Goal: Communication & Community: Answer question/provide support

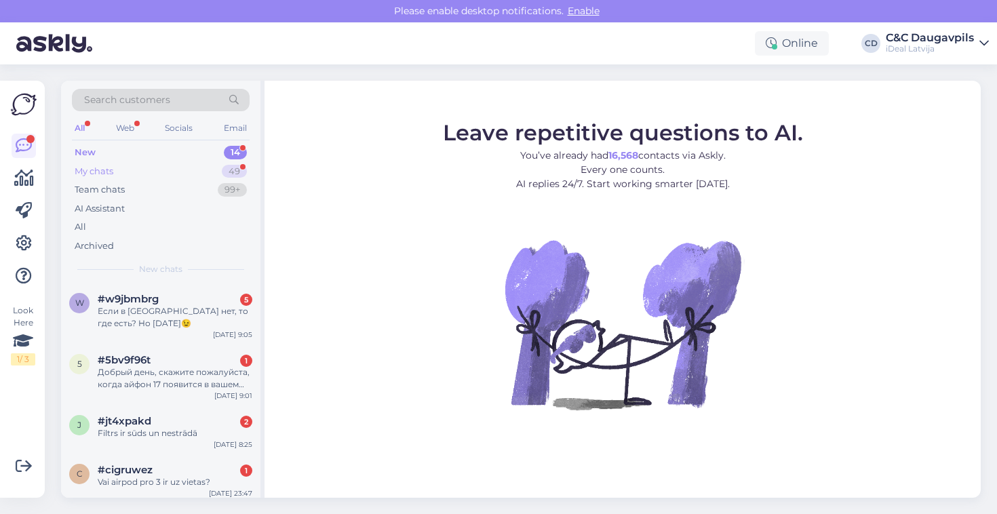
click at [88, 173] on div "My chats" at bounding box center [94, 172] width 39 height 14
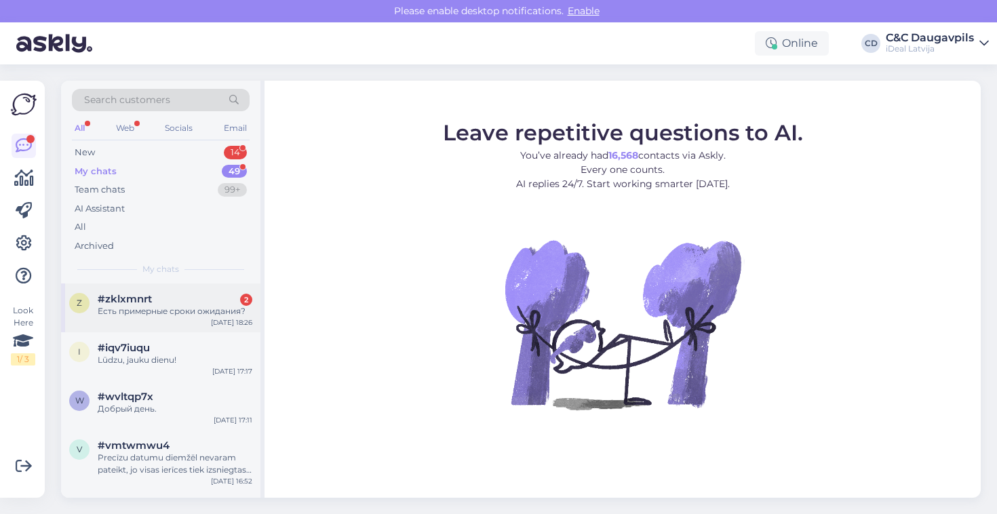
click at [182, 315] on div "Есть примерные сроки ожидания?" at bounding box center [175, 311] width 155 height 12
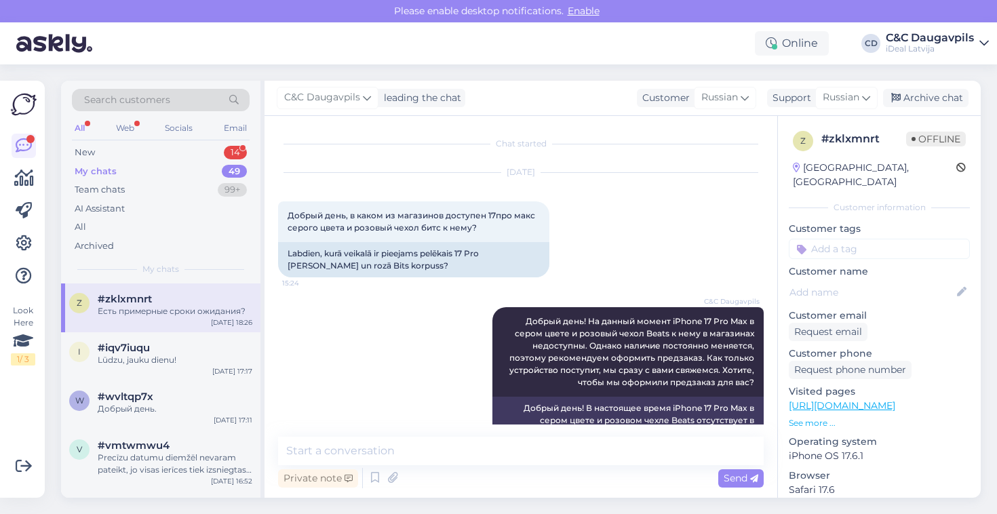
scroll to position [2791, 0]
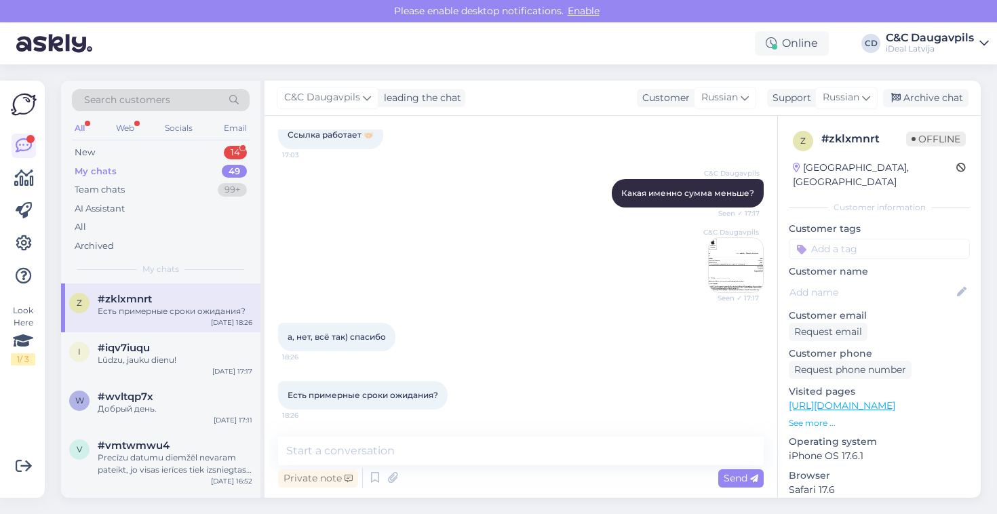
click at [437, 473] on div "Private note Send" at bounding box center [521, 478] width 486 height 26
click at [437, 486] on div "Private note Send" at bounding box center [521, 478] width 486 height 26
click at [435, 479] on div "Private note Send" at bounding box center [521, 478] width 486 height 26
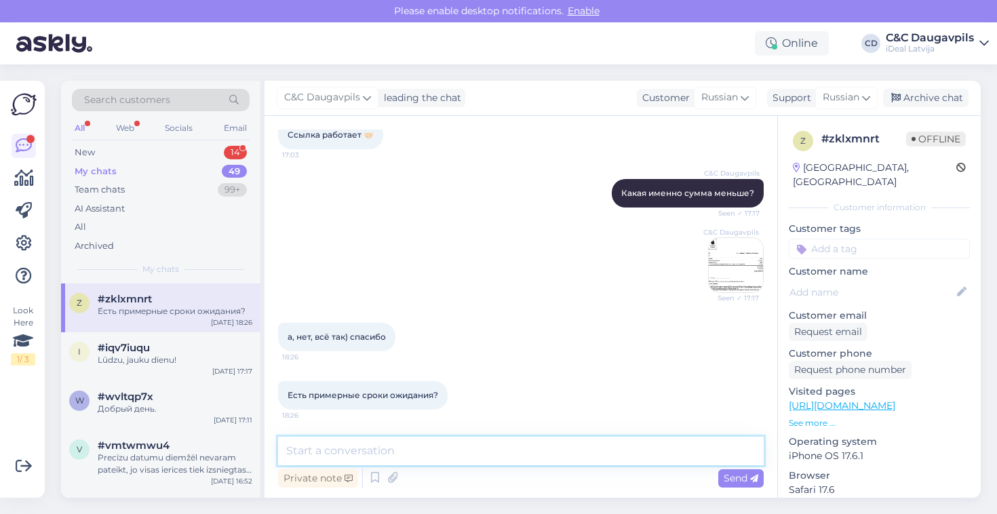
click at [416, 454] on textarea at bounding box center [521, 451] width 486 height 28
paste textarea "К сожалению, сейчас мы не можем назвать точную дату, поскольку поставки огранич…"
type textarea "К сожалению, сейчас мы не можем назвать точную дату, поскольку поставки огранич…"
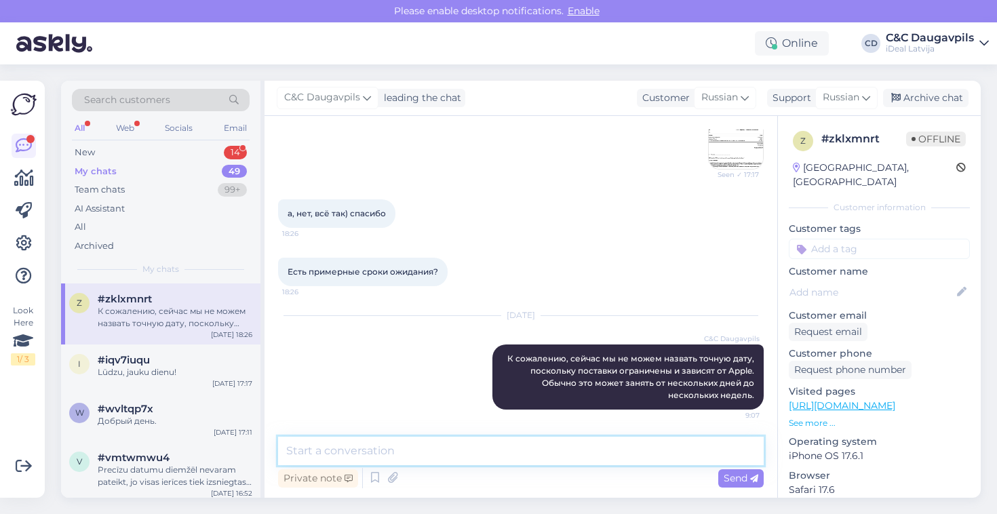
scroll to position [2914, 0]
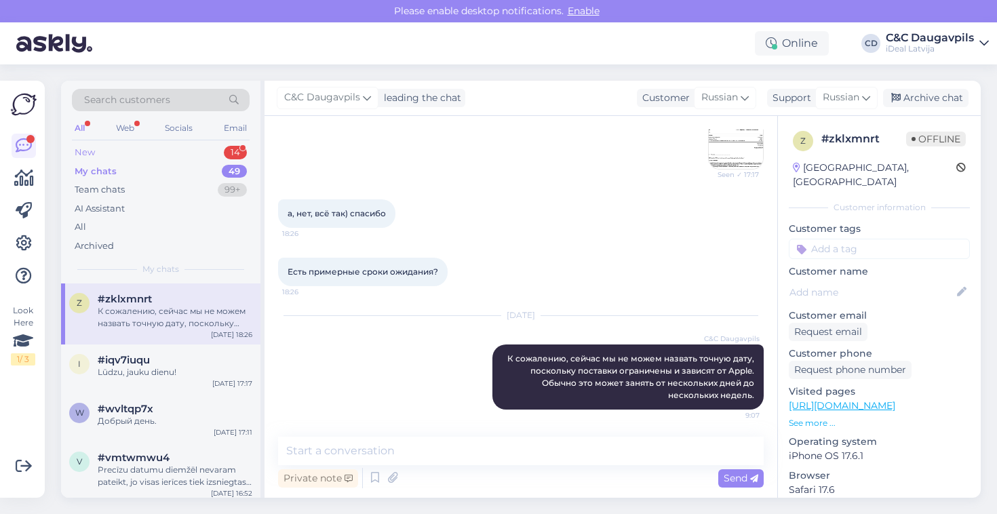
click at [189, 153] on div "New 14" at bounding box center [161, 152] width 178 height 19
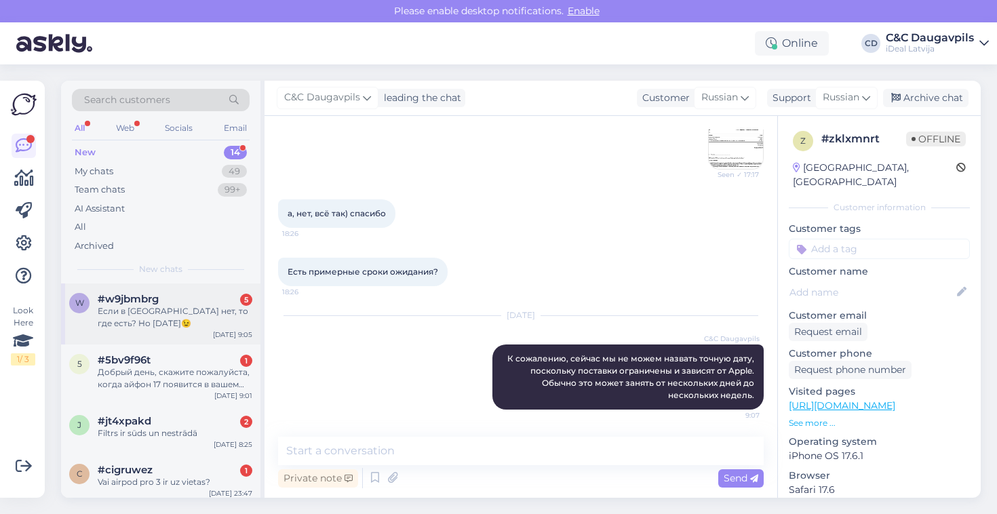
click at [210, 300] on div "#w9jbmbrg 5" at bounding box center [175, 299] width 155 height 12
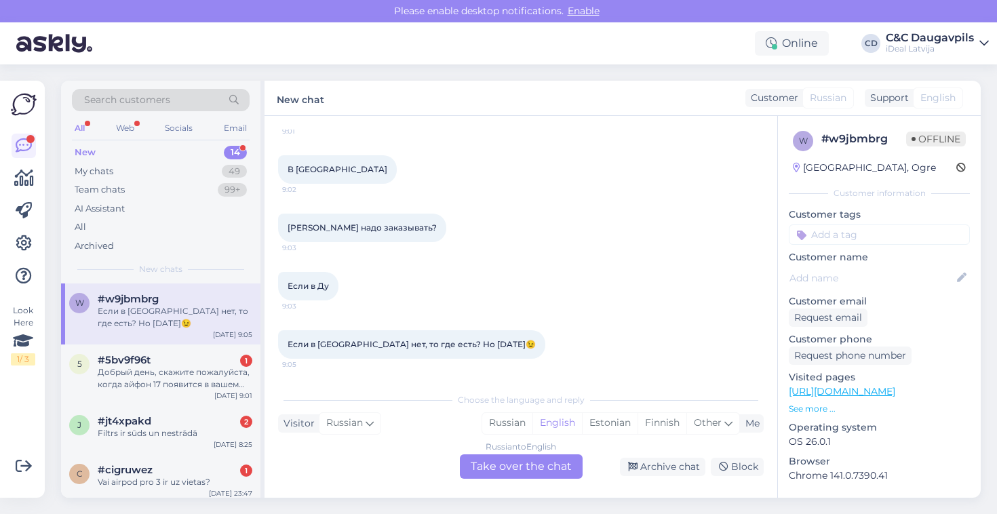
scroll to position [117, 0]
click at [502, 469] on div "Russian to English Take over the chat" at bounding box center [521, 466] width 123 height 24
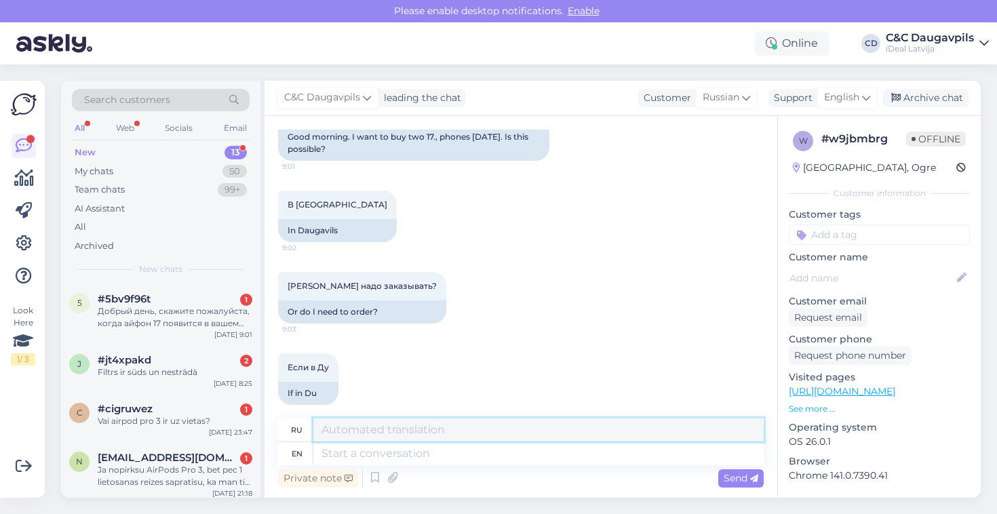
click at [496, 435] on textarea at bounding box center [538, 429] width 450 height 23
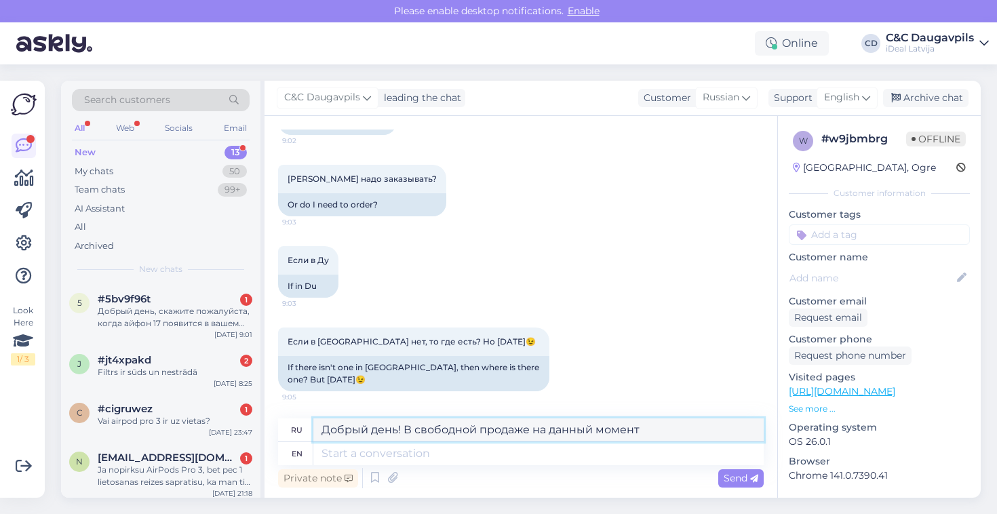
scroll to position [224, 0]
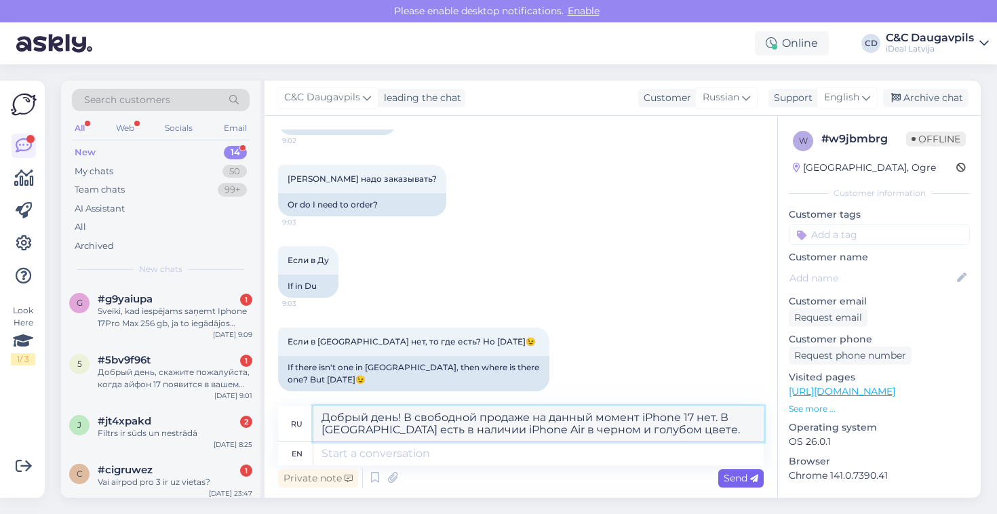
type textarea "Добрый день! В свободной продаже на данный момент iPhone 17 нет. В [GEOGRAPHIC_…"
click at [736, 478] on span "Send" at bounding box center [741, 478] width 35 height 12
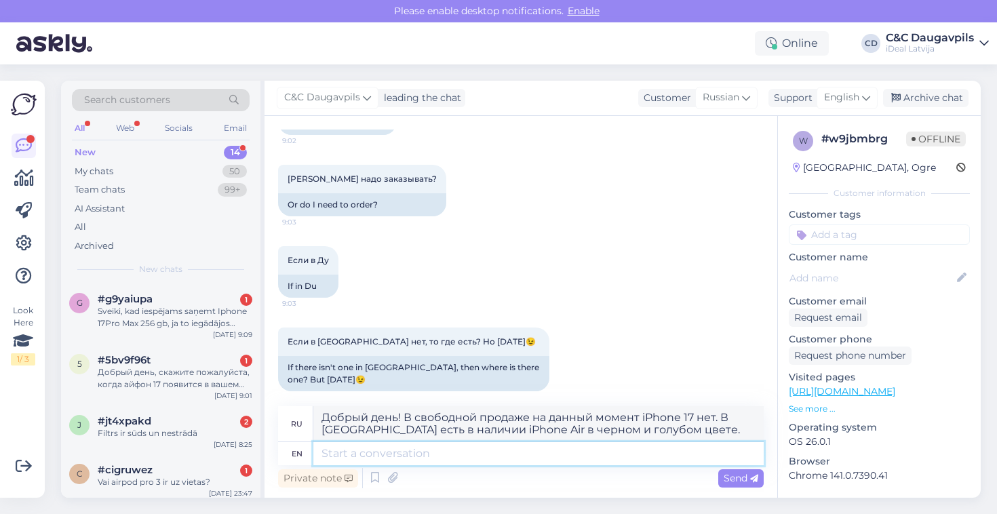
click at [680, 456] on textarea at bounding box center [538, 453] width 450 height 23
click at [293, 453] on div "en" at bounding box center [297, 453] width 11 height 23
click at [635, 311] on div "Если в Ду 9:03 If in Du" at bounding box center [521, 271] width 486 height 81
click at [532, 456] on textarea at bounding box center [538, 453] width 450 height 23
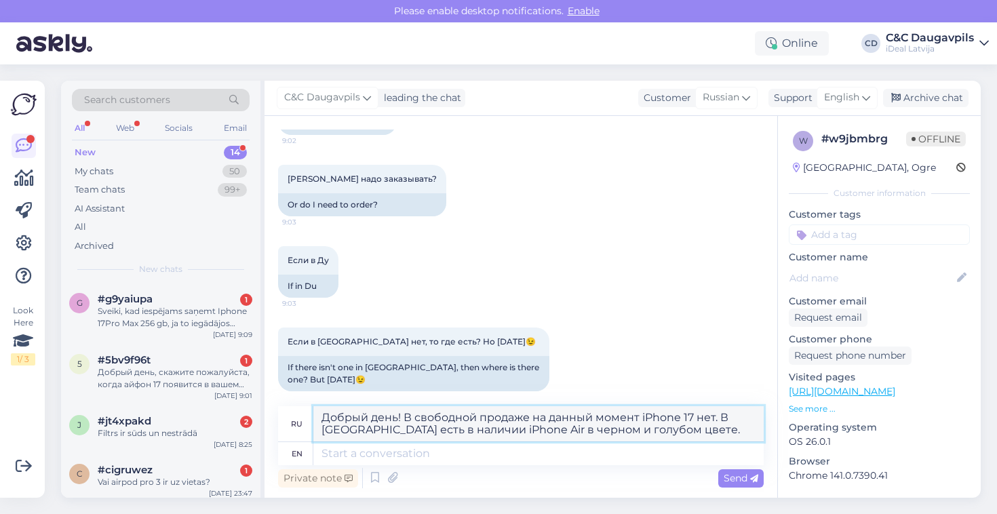
drag, startPoint x: 701, startPoint y: 435, endPoint x: 316, endPoint y: 410, distance: 386.0
click at [316, 410] on textarea "Добрый день! В свободной продаже на данный момент iPhone 17 нет. В [GEOGRAPHIC_…" at bounding box center [538, 423] width 450 height 35
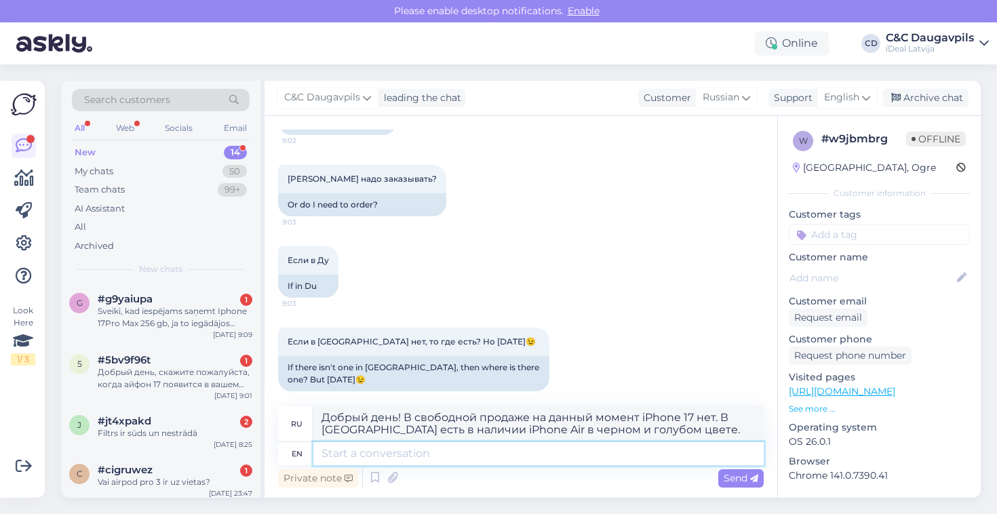
click at [353, 456] on textarea at bounding box center [538, 453] width 450 height 23
paste textarea "Good afternoon! The iPhone 17 is currently unavailable for sale. The iPhone Air…"
type textarea "Good afternoon! The iPhone 17 is currently unavailable for sale. The iPhone Air…"
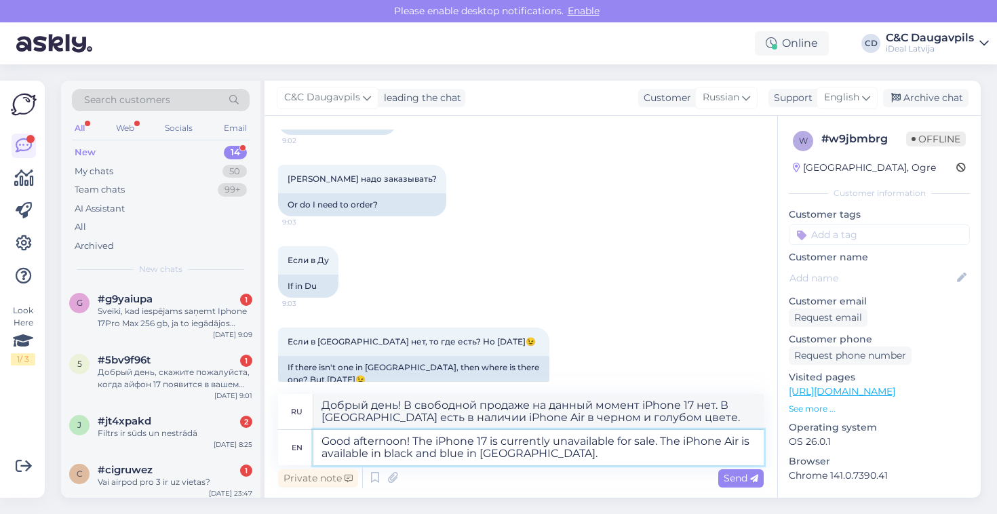
type textarea "Добрый день! iPhone 17 сейчас не продаётся. iPhone Air доступен в чёрном и сине…"
type textarea "Good afternoon! The iPhone 17 is currently unavailable for sale. The iPhone Air…"
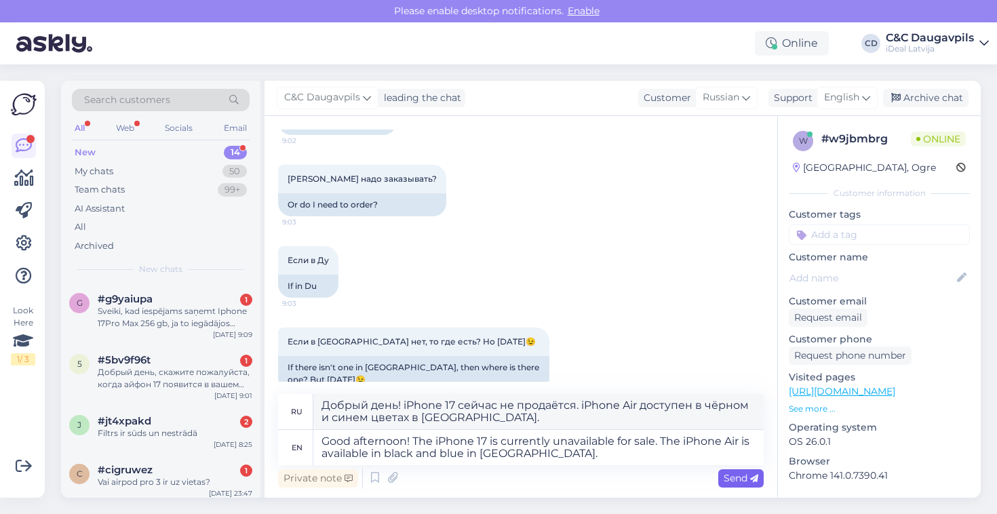
click at [743, 477] on span "Send" at bounding box center [741, 478] width 35 height 12
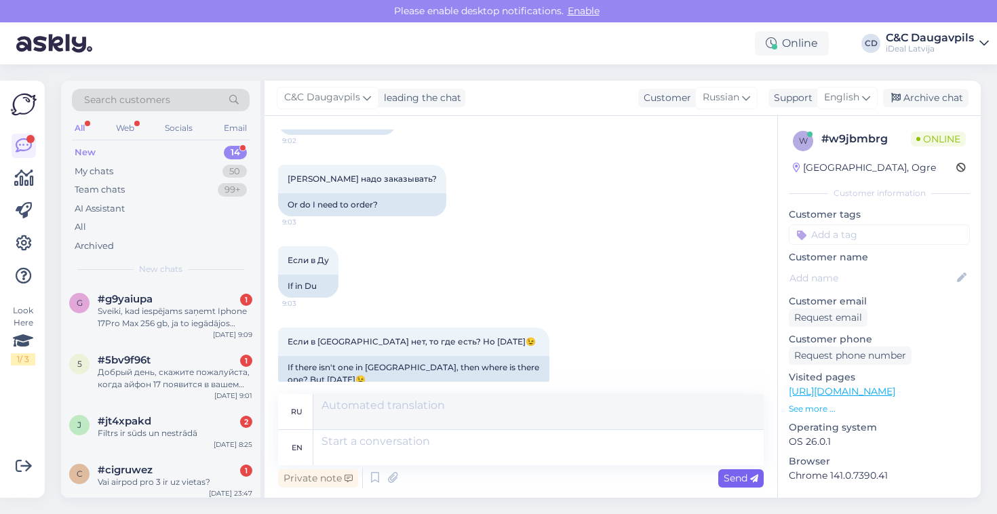
scroll to position [342, 0]
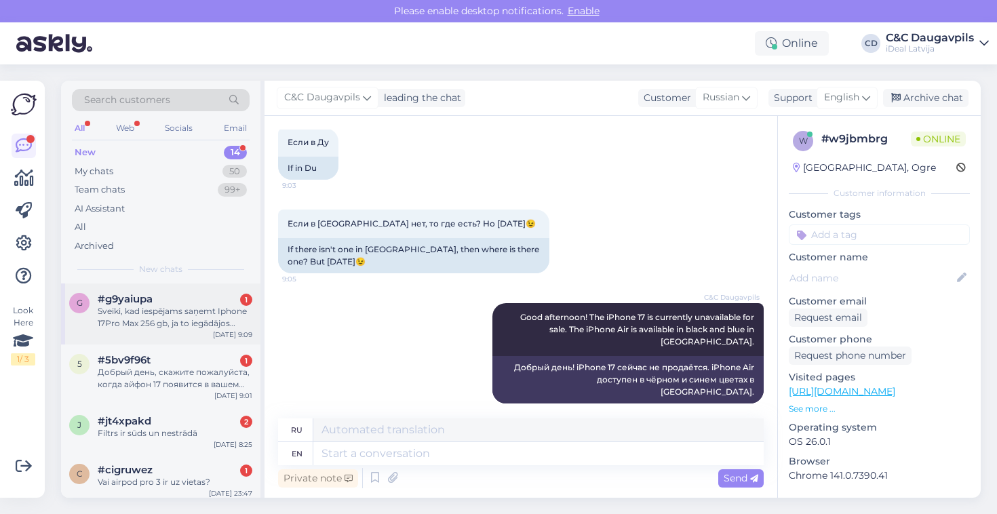
click at [155, 325] on div "Sveiki, kad iespējams saņemt Iphone 17Pro Max 256 gb, ja to iegādājos [DATE]" at bounding box center [175, 317] width 155 height 24
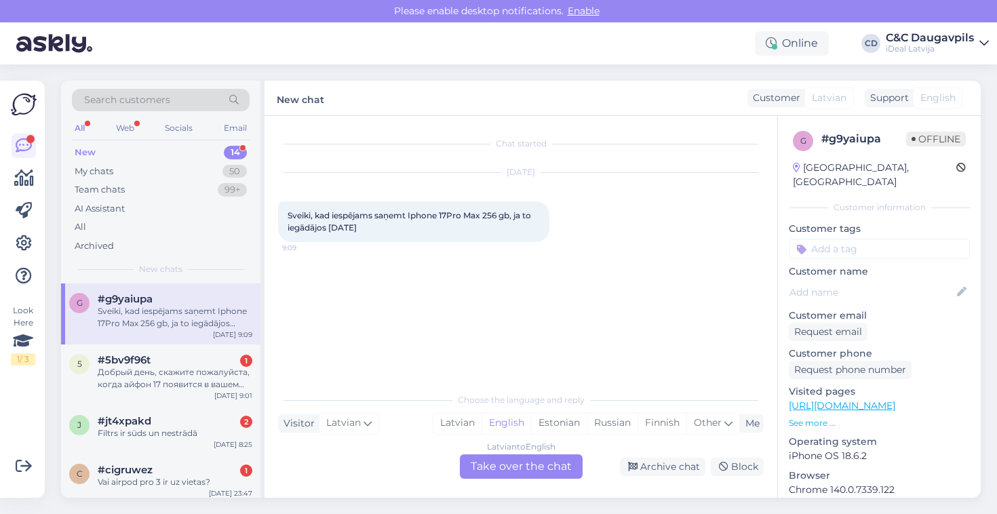
click at [505, 469] on div "Latvian to English Take over the chat" at bounding box center [521, 466] width 123 height 24
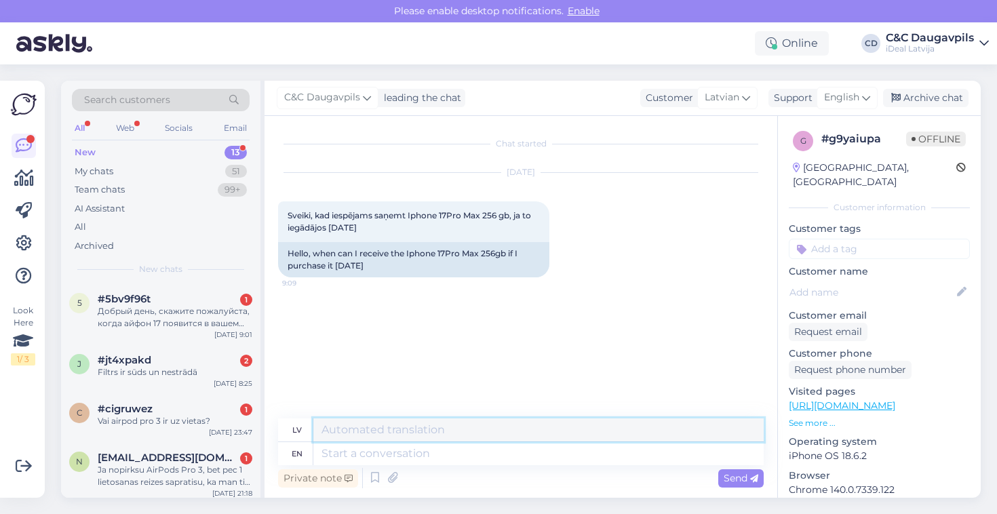
click at [434, 429] on textarea at bounding box center [538, 429] width 450 height 23
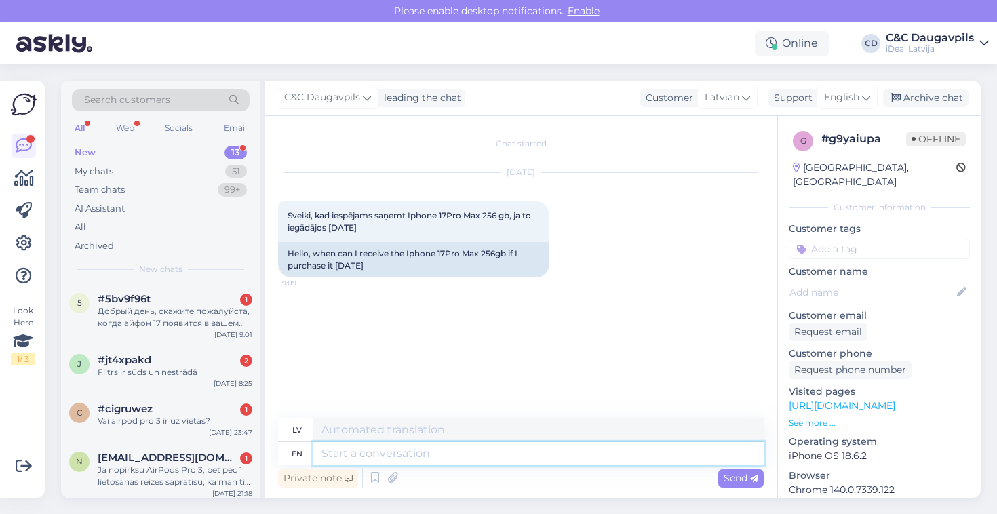
click at [414, 459] on textarea at bounding box center [538, 453] width 450 height 23
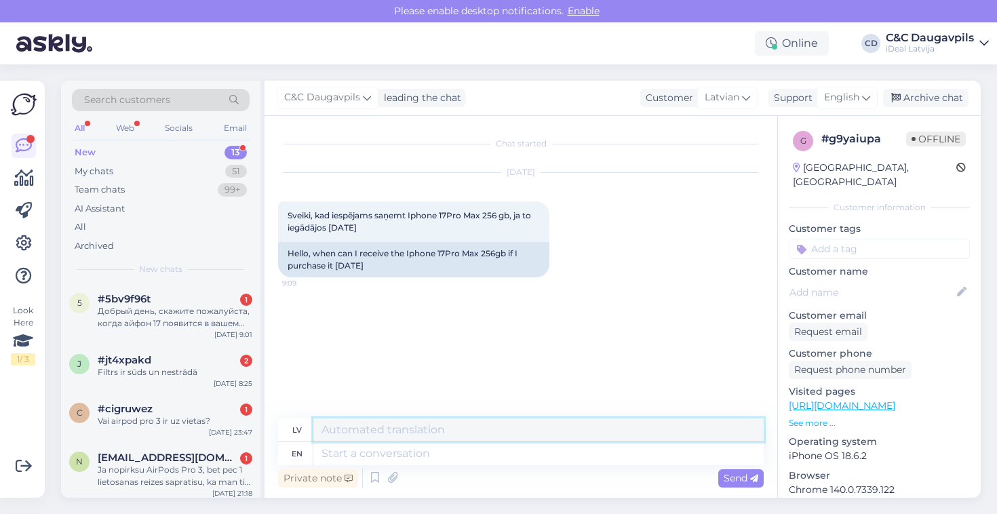
click at [419, 436] on textarea at bounding box center [538, 429] width 450 height 23
type textarea "Д"
type textarea "Ы"
paste textarea "Diemžēl precīzu datumu šobrīd nevaram nosaukt, jo piegādes notiek ierobežotos d…"
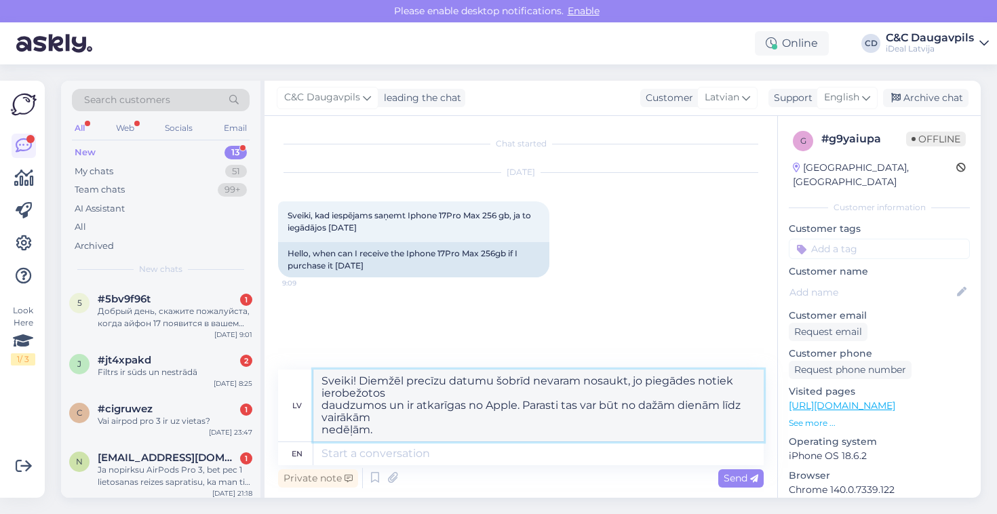
drag, startPoint x: 321, startPoint y: 379, endPoint x: 408, endPoint y: 430, distance: 100.6
click at [408, 430] on textarea "Sveiki! Diemžēl precīzu datumu šobrīd nevaram nosaukt, jo piegādes notiek ierob…" at bounding box center [538, 406] width 450 height 72
type textarea "Sveiki! Diemžēl precīzu datumu šobrīd nevaram nosaukt, jo piegādes notiek ierob…"
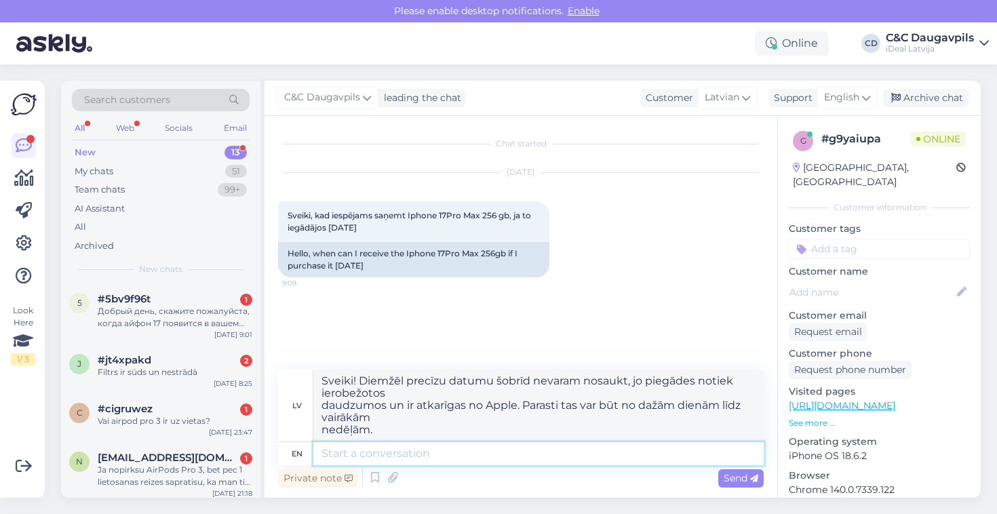
click at [400, 453] on textarea at bounding box center [538, 453] width 450 height 23
paste textarea "Hello! Unfortunately, we cannot give an exact date at this time, as deliveries …"
type textarea "Hello! Unfortunately, we cannot give an exact date at this time, as deliveries …"
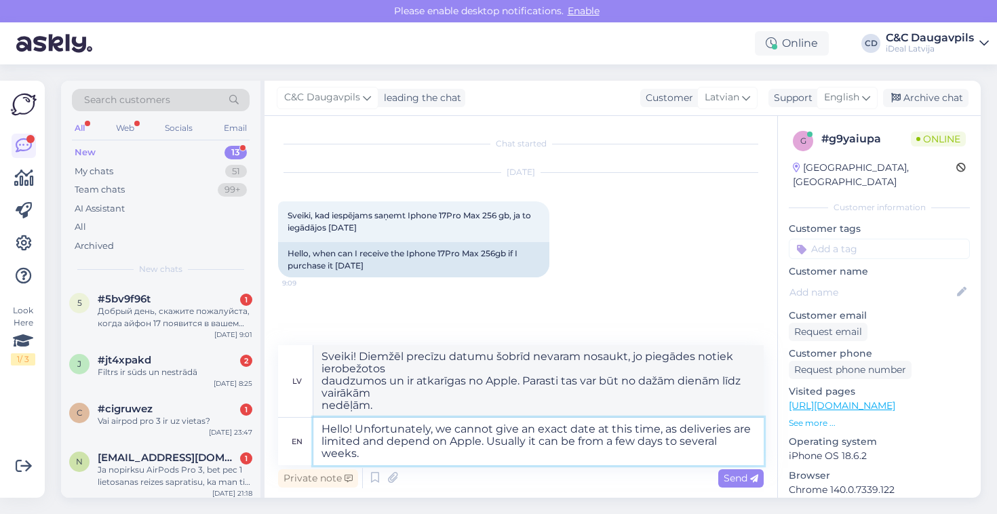
type textarea "Sveiki! Diemžēl šobrīd nevaram norādīt precīzu datumu, jo piegādes ir ierobežot…"
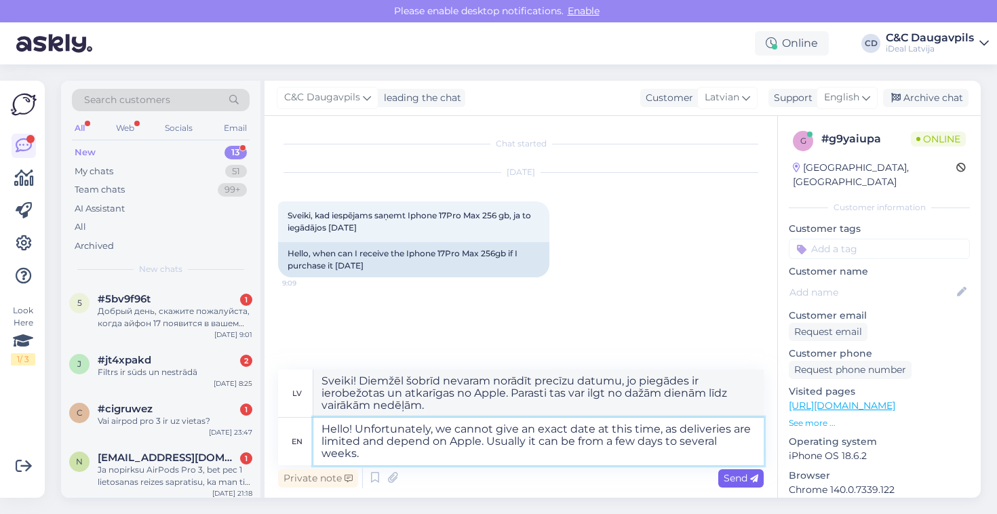
type textarea "Hello! Unfortunately, we cannot give an exact date at this time, as deliveries …"
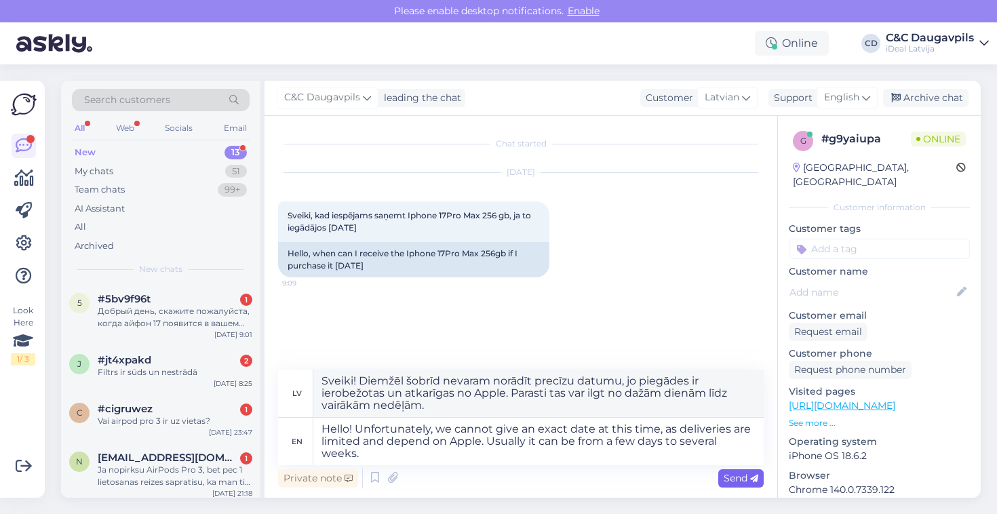
click at [740, 477] on span "Send" at bounding box center [741, 478] width 35 height 12
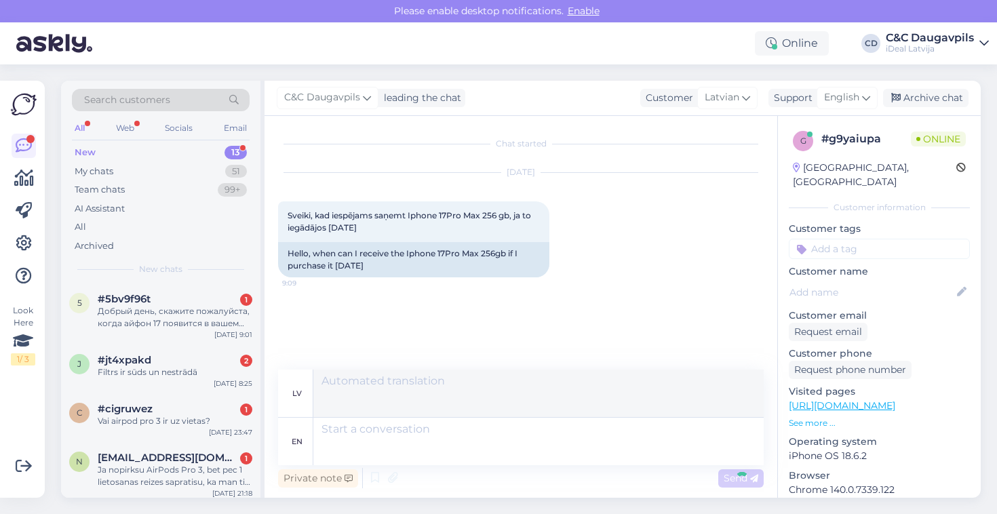
scroll to position [16, 0]
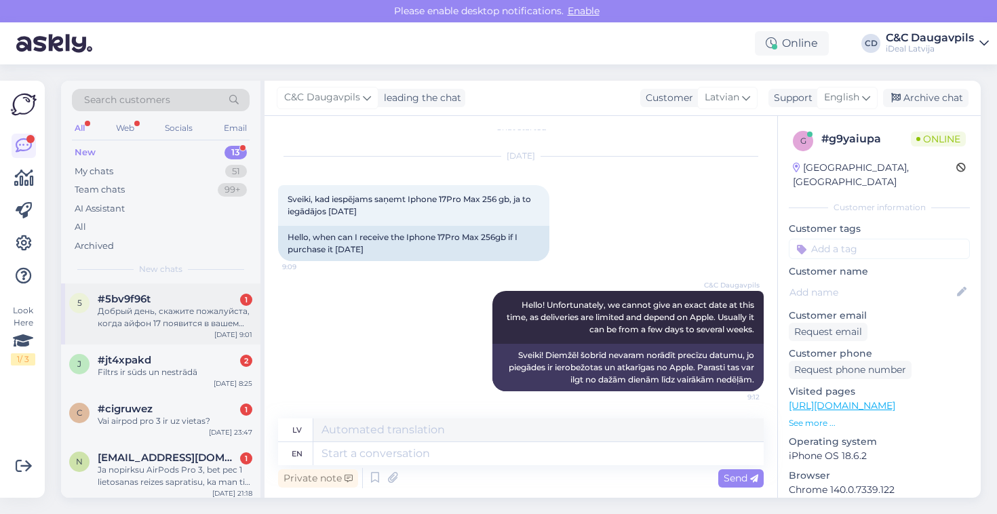
click at [184, 313] on div "Добрый день, скажите пожалуйста, когда айфон 17 появится в вашем магазине в сво…" at bounding box center [175, 317] width 155 height 24
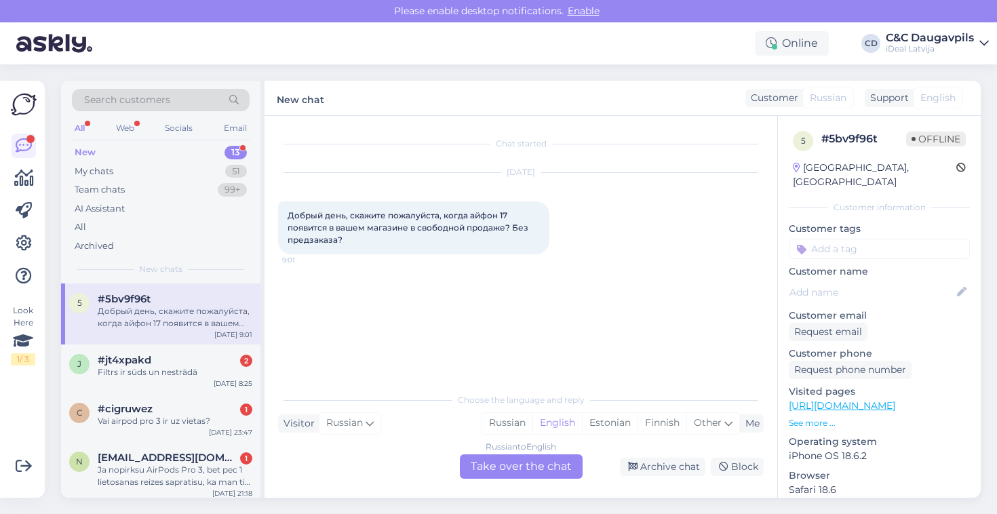
scroll to position [0, 0]
click at [515, 465] on div "Russian to English Take over the chat" at bounding box center [521, 466] width 123 height 24
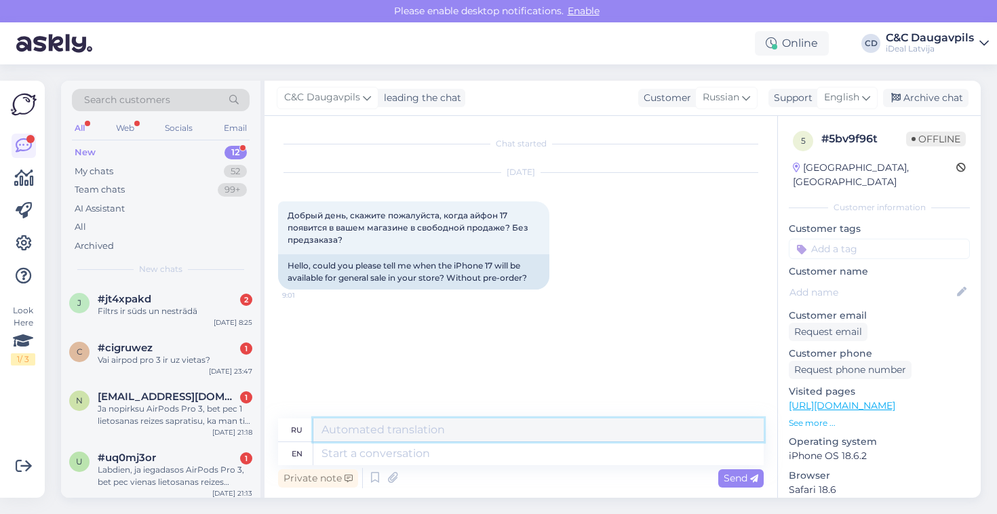
click at [360, 427] on textarea at bounding box center [538, 429] width 450 height 23
paste textarea "Здравствуйте! К сожалению, мы не можем назвать точную дату, так как поставки ог…"
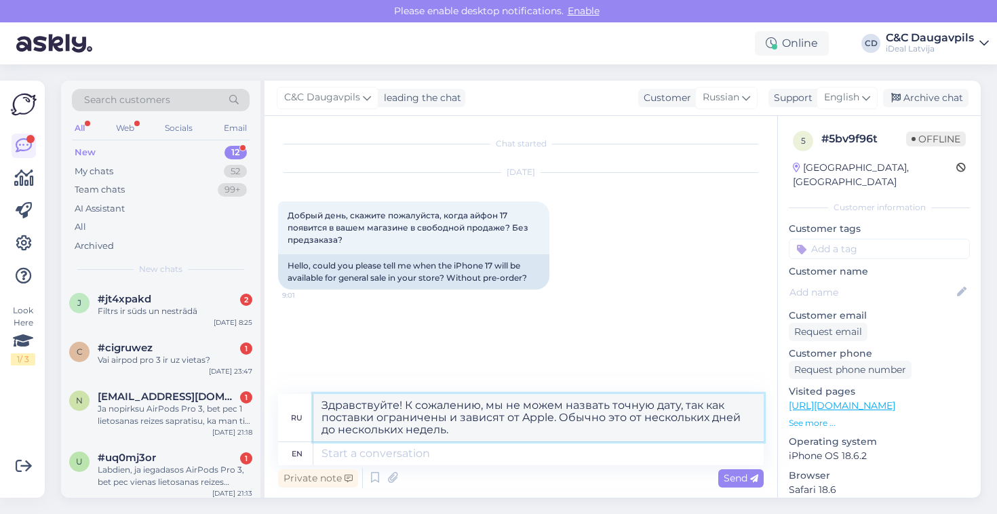
type textarea "Здравствуйте! К сожалению, мы не можем назвать точную дату, так как поставки ог…"
click at [384, 460] on textarea at bounding box center [538, 453] width 450 height 23
paste textarea "Hello! Unfortunately, we can't give you an exact date as supplies are limited a…"
type textarea "Hello! Unfortunately, we can't give you an exact date as supplies are limited a…"
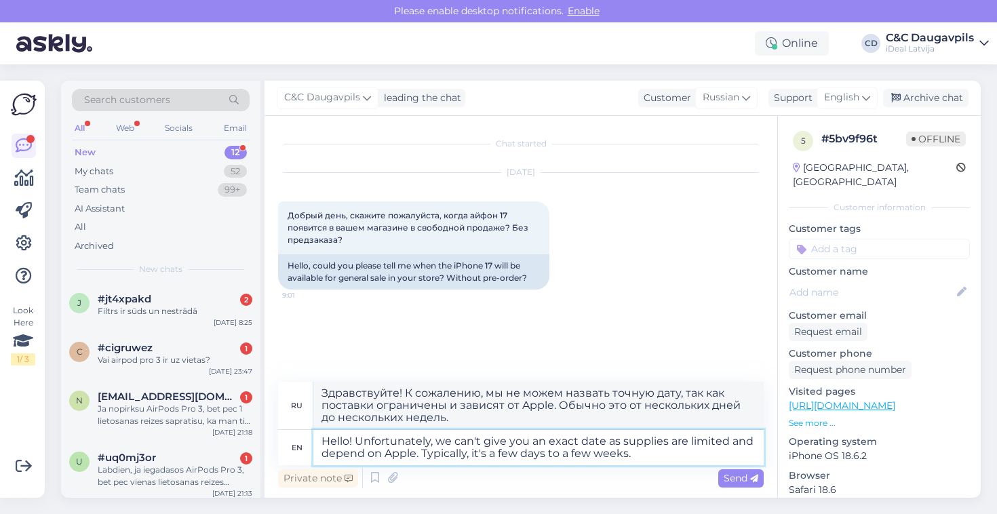
type textarea "Здравствуйте! К сожалению, мы не можем назвать точную дату, так как поставки ог…"
type textarea "Hello! Unfortunately, we can't give you an exact date as supplies are limited a…"
click at [736, 475] on span "Send" at bounding box center [741, 478] width 35 height 12
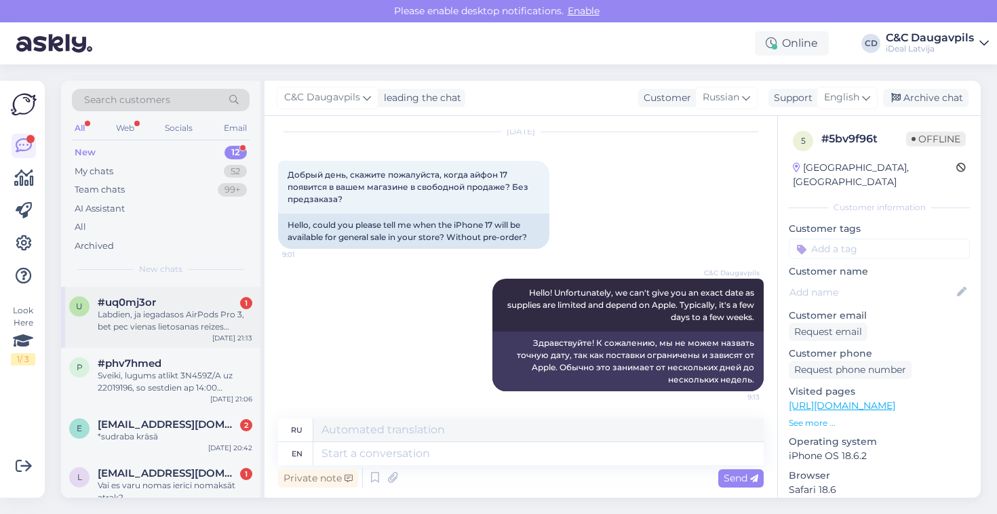
scroll to position [158, 0]
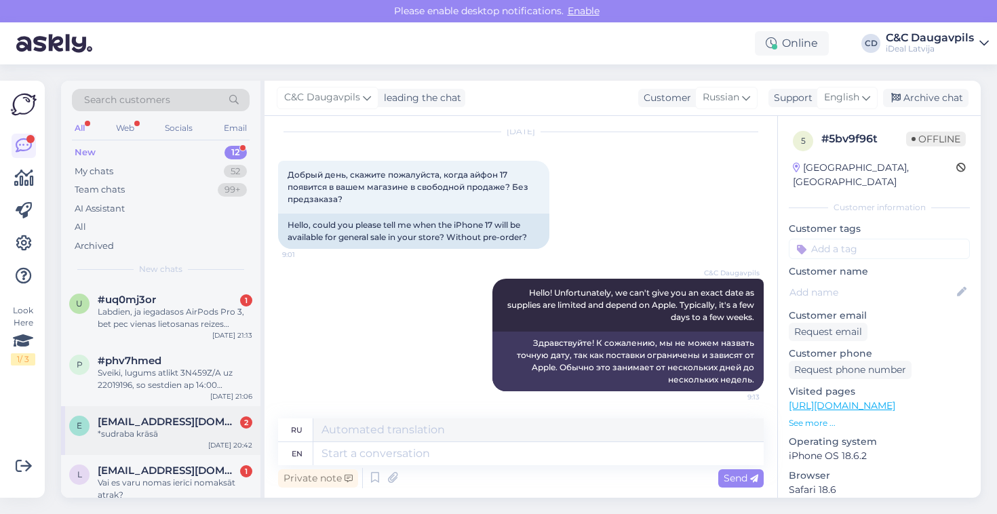
click at [189, 435] on div "*sudraba krāsā" at bounding box center [175, 434] width 155 height 12
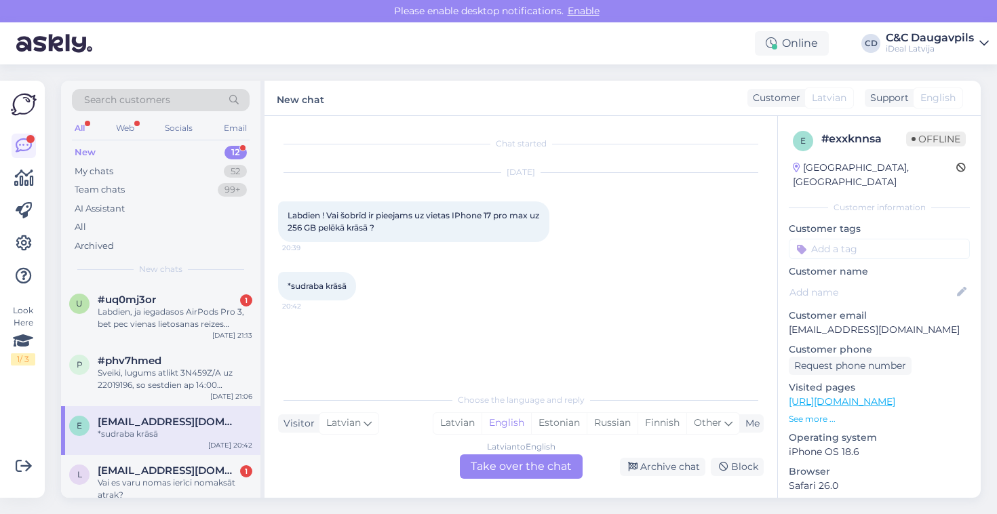
click at [501, 474] on div "Latvian to English Take over the chat" at bounding box center [521, 466] width 123 height 24
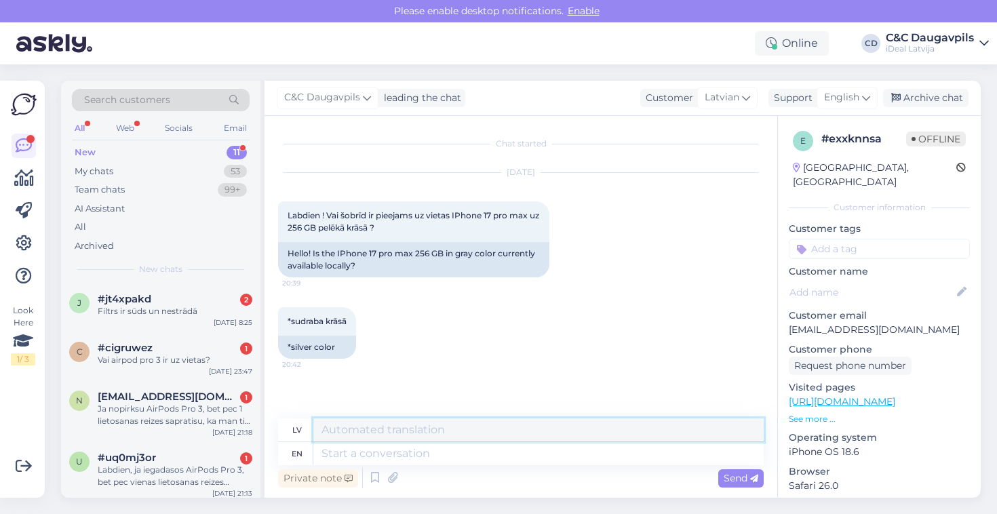
click at [481, 429] on textarea at bounding box center [538, 429] width 450 height 23
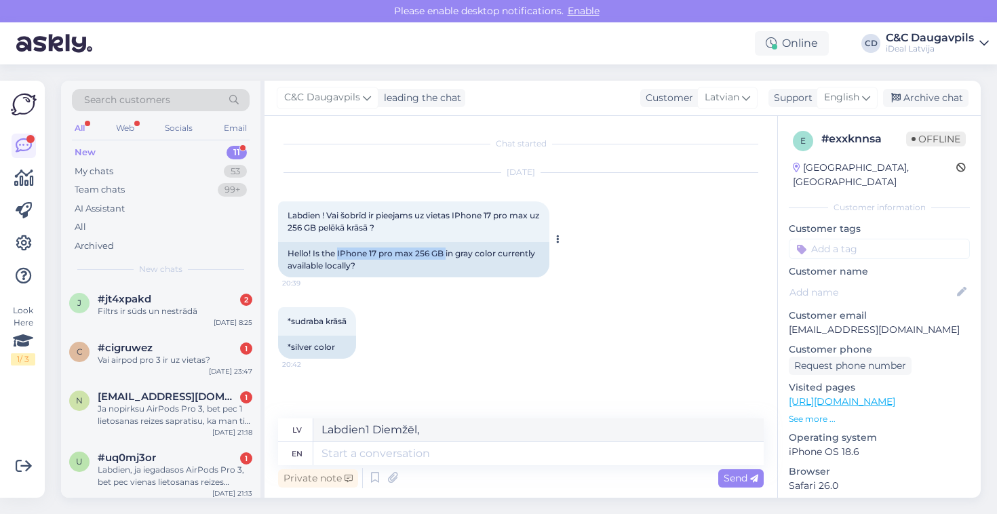
drag, startPoint x: 338, startPoint y: 250, endPoint x: 446, endPoint y: 248, distance: 107.2
click at [446, 249] on div "Hello! Is the IPhone 17 pro max 256 GB in gray color currently available locall…" at bounding box center [413, 259] width 271 height 35
click at [460, 426] on textarea "Labdien1 Diemžēl," at bounding box center [538, 429] width 450 height 23
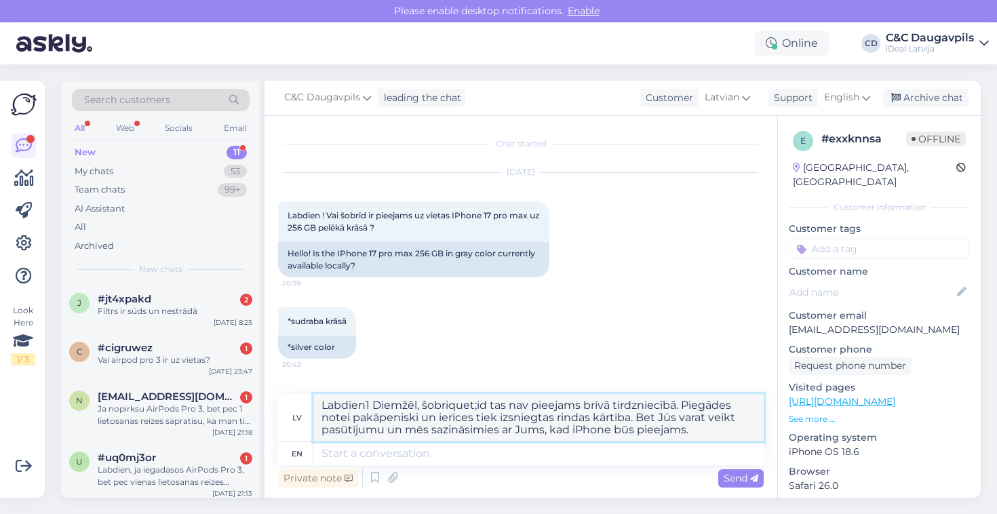
drag, startPoint x: 724, startPoint y: 437, endPoint x: 307, endPoint y: 379, distance: 420.5
click at [307, 379] on div "Chat started [DATE] Labdien ! Vai šobrīd ir pieejams uz vietas IPhone 17 pro ma…" at bounding box center [520, 307] width 513 height 382
type textarea "Labdien1 Diemžēl, šobriquet;id tas nav pieejams brīvā tirdzniecībā. Piegādes no…"
click at [410, 456] on textarea at bounding box center [538, 453] width 450 height 23
paste textarea "Hello1 Unfortunately, this briquet;id is not available in the free market. Deli…"
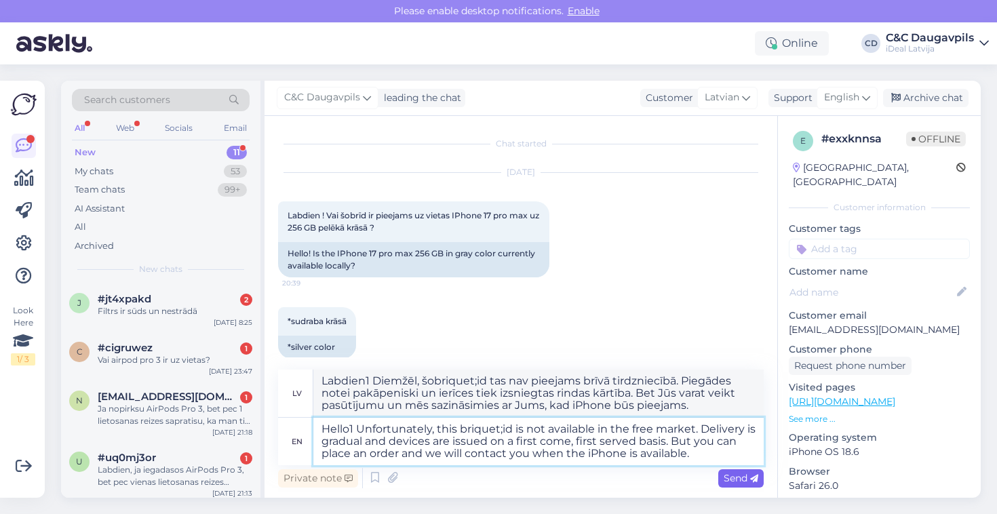
type textarea "Hello1 Unfortunately, this briquet;id is not available in the free market. Deli…"
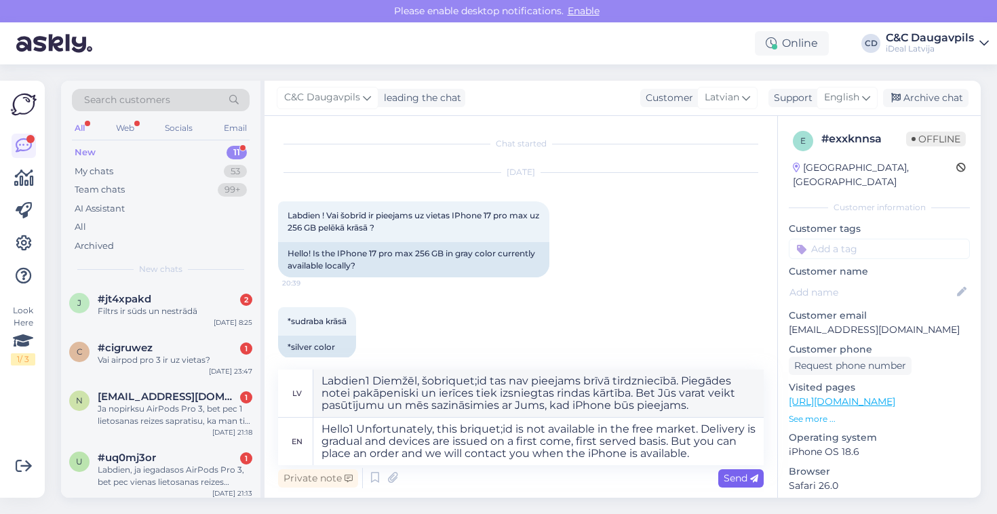
type textarea "Sveiki1 Diemžēl šis briquet;id nav pieejams brīvajā tirgū. Piegāde ir pakāpenis…"
click at [734, 477] on span "Send" at bounding box center [741, 478] width 35 height 12
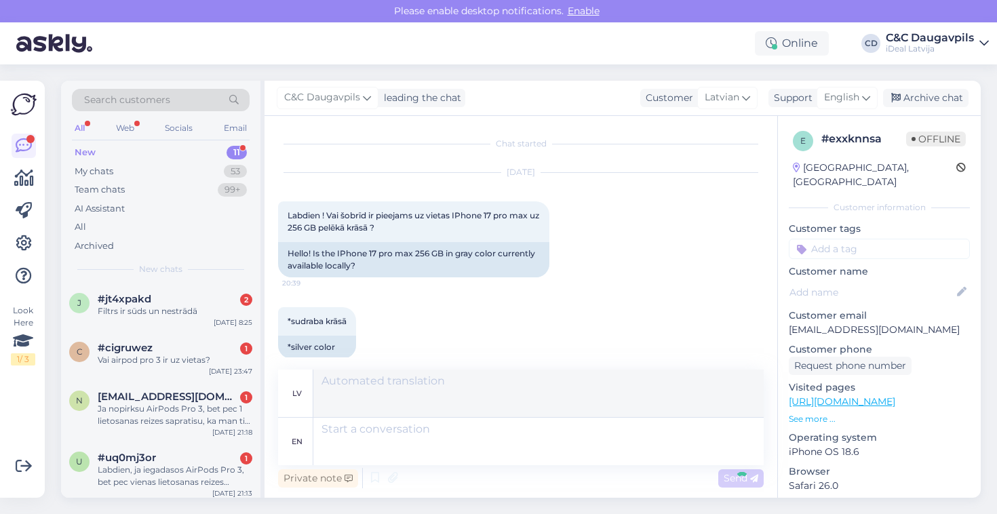
scroll to position [151, 0]
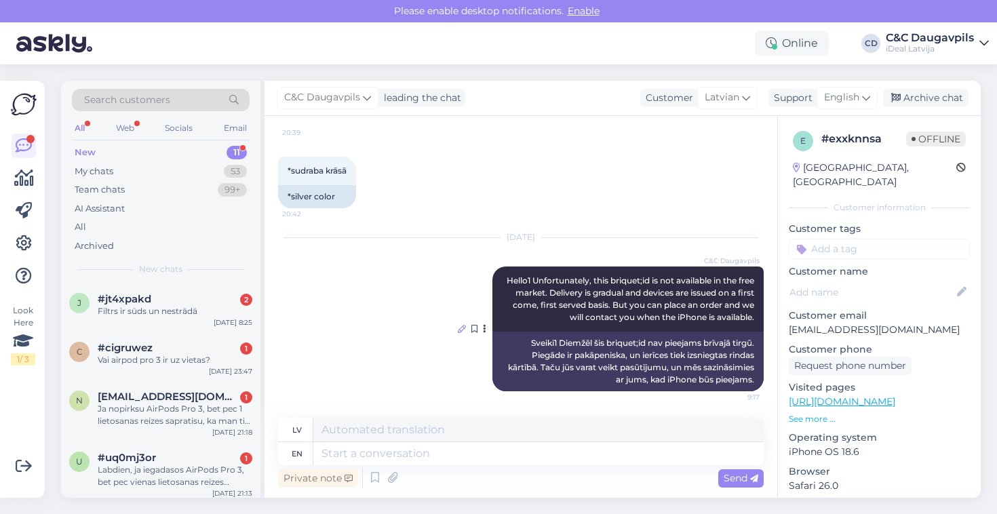
click at [462, 330] on icon at bounding box center [462, 329] width 8 height 8
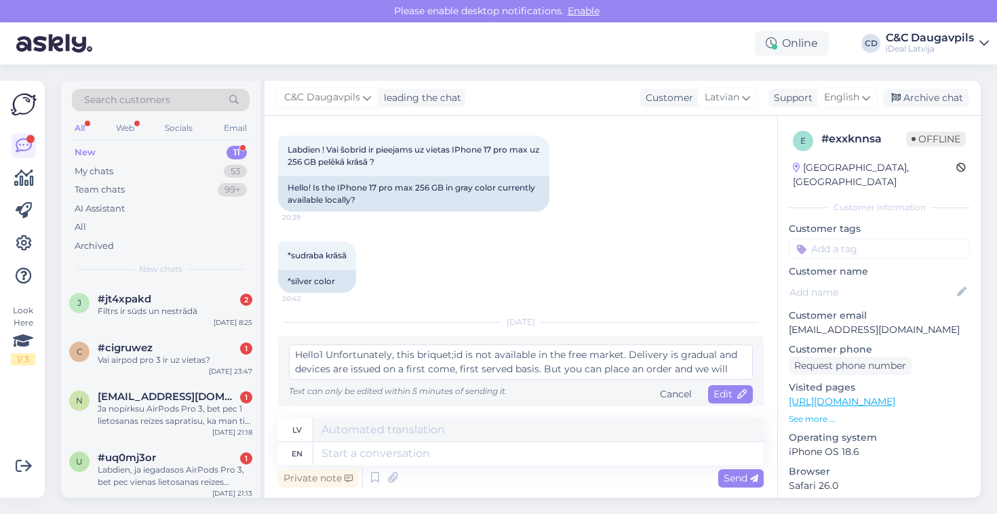
scroll to position [66, 0]
click at [431, 356] on textarea "Hello1 Unfortunately, this briquet;id is not available in the free market. Deli…" at bounding box center [521, 361] width 464 height 35
type textarea "Hello1 Unfortunately, this iPhone is not available in the free market. Delivery…"
click at [726, 397] on span "Edit" at bounding box center [730, 393] width 34 height 12
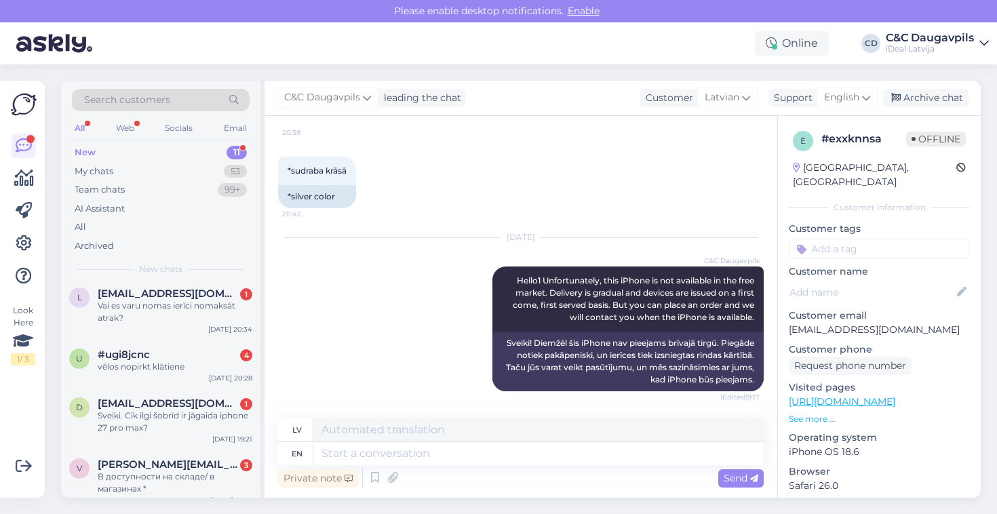
scroll to position [288, 0]
click at [184, 361] on div "vēlos nopirkt klātiene" at bounding box center [175, 365] width 155 height 12
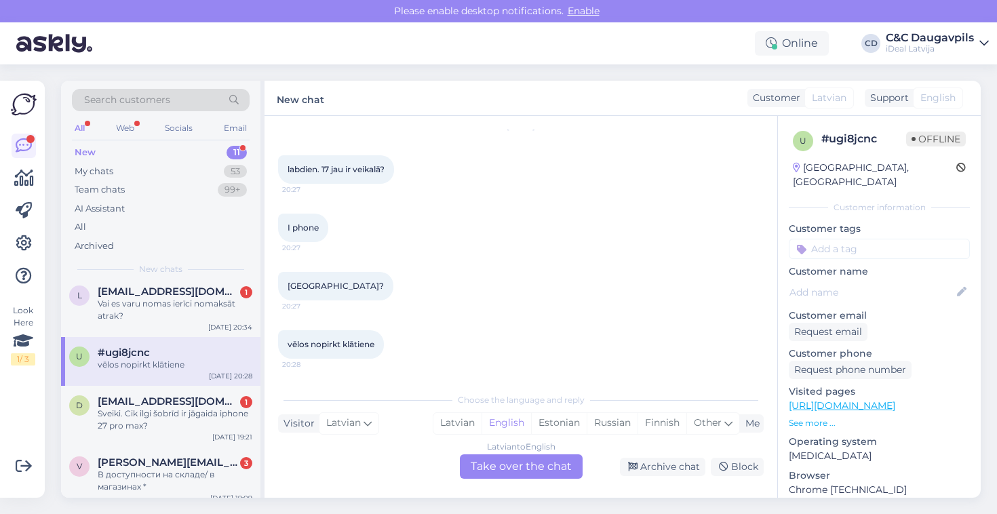
scroll to position [46, 0]
click at [102, 170] on div "My chats" at bounding box center [94, 172] width 39 height 14
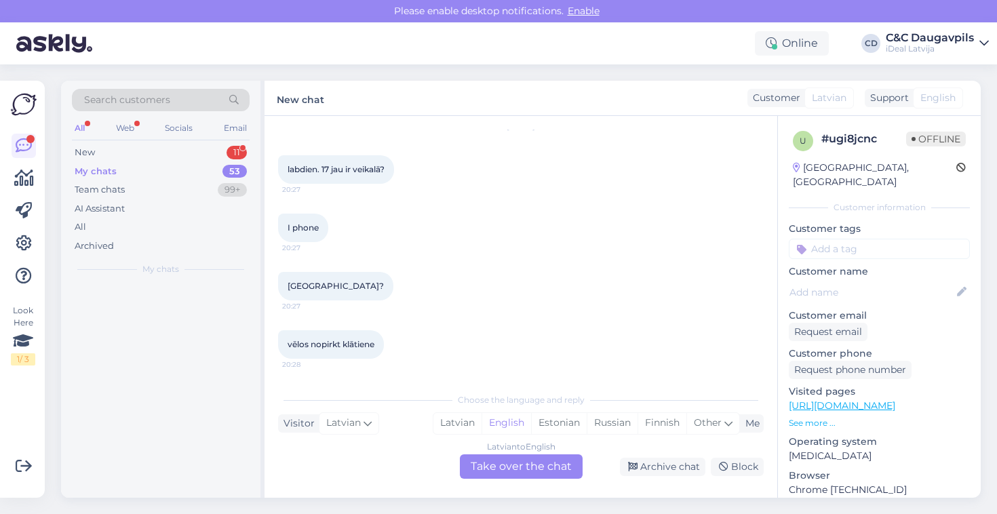
scroll to position [0, 0]
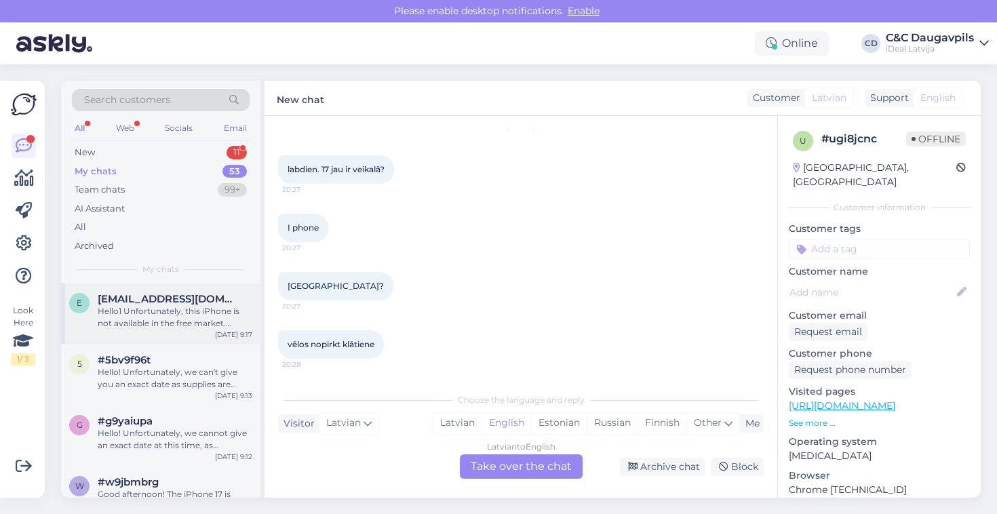
click at [172, 338] on div "e [EMAIL_ADDRESS][DOMAIN_NAME] Hello1 Unfortunately, this iPhone is not availab…" at bounding box center [160, 313] width 199 height 61
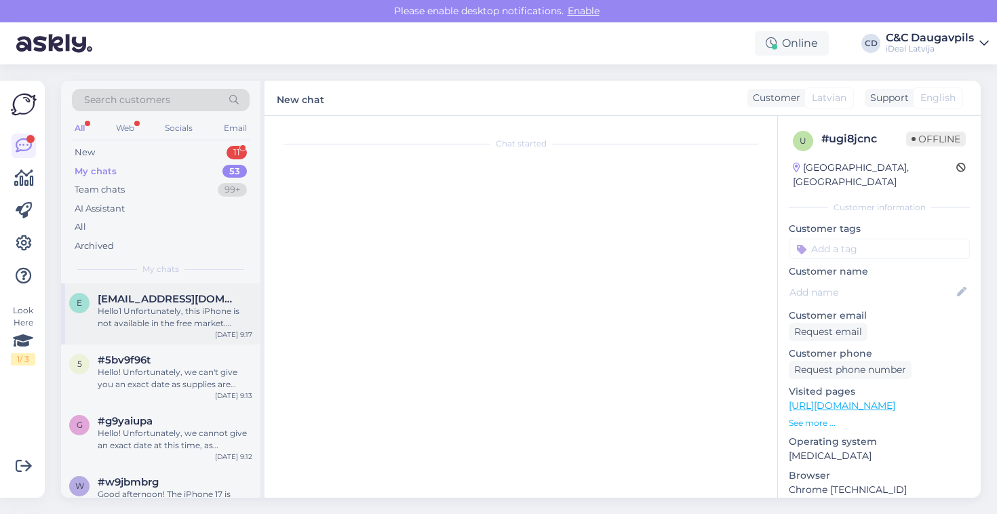
scroll to position [151, 0]
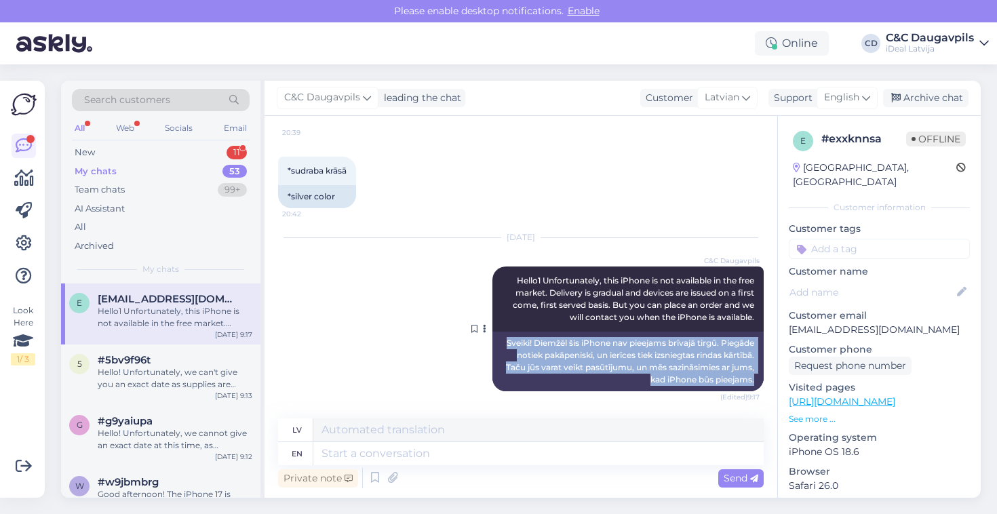
drag, startPoint x: 533, startPoint y: 339, endPoint x: 756, endPoint y: 380, distance: 226.9
click at [756, 382] on div "Sveiki! Diemžēl šis iPhone nav pieejams brīvajā tirgū. Piegāde notiek pakāpenis…" at bounding box center [627, 362] width 271 height 60
copy div "Sveiki! Diemžēl šis iPhone nav pieejams brīvajā tirgū. Piegāde notiek pakāpenis…"
click at [155, 153] on div "New 11" at bounding box center [161, 152] width 178 height 19
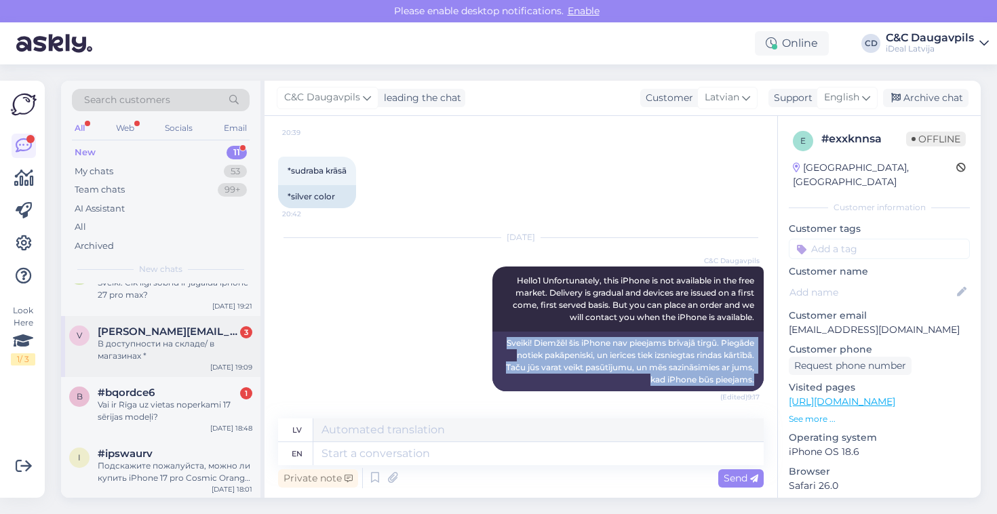
scroll to position [418, 0]
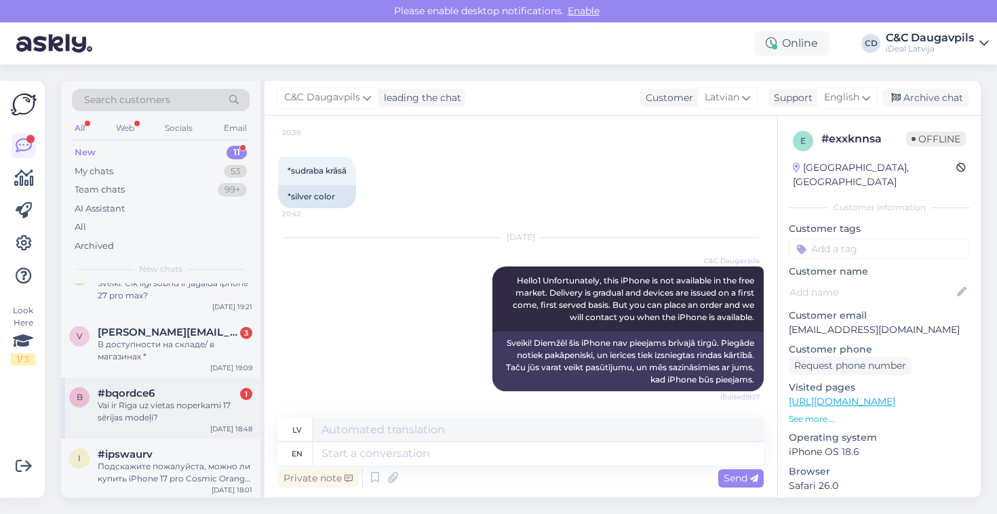
click at [176, 404] on div "Vai ir Rīga uz vietas noperkami 17 sērijas modeļi?" at bounding box center [175, 411] width 155 height 24
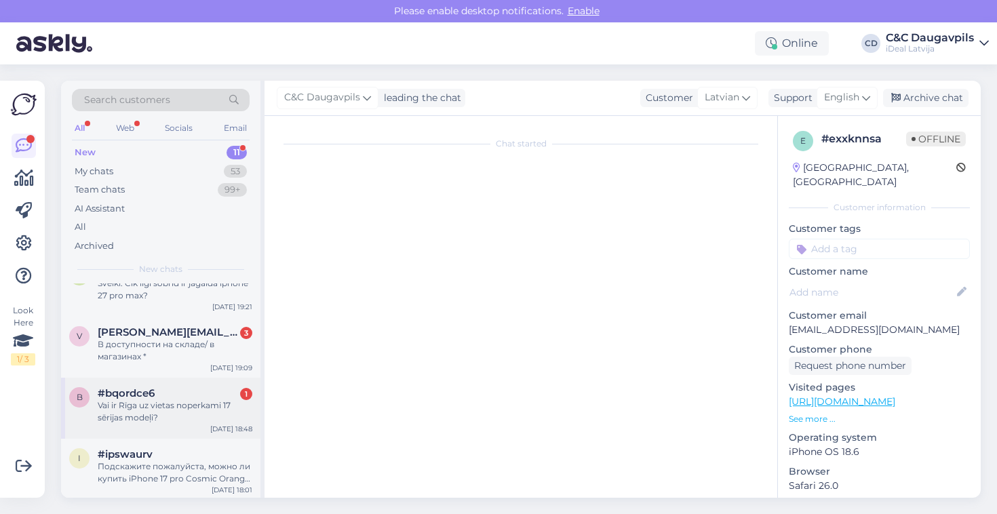
scroll to position [0, 0]
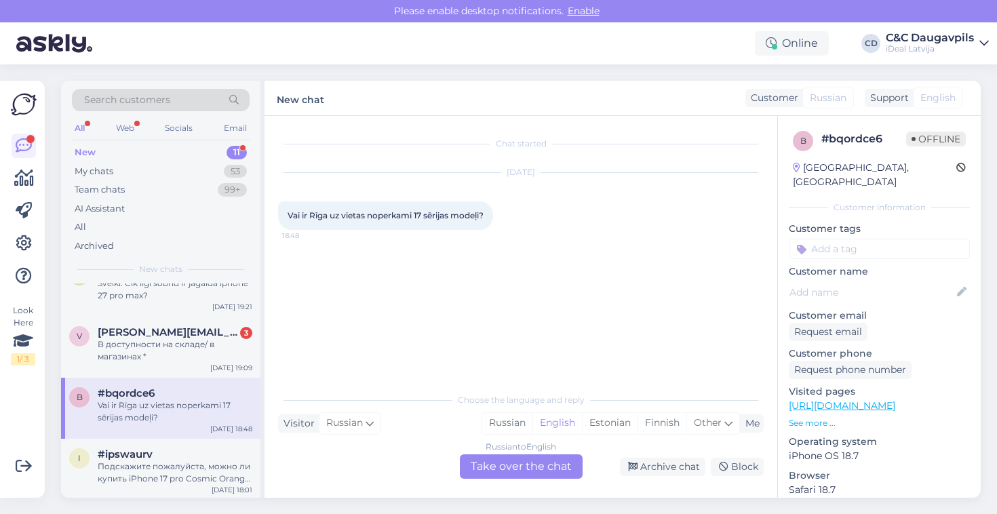
click at [528, 463] on div "Russian to English Take over the chat" at bounding box center [521, 466] width 123 height 24
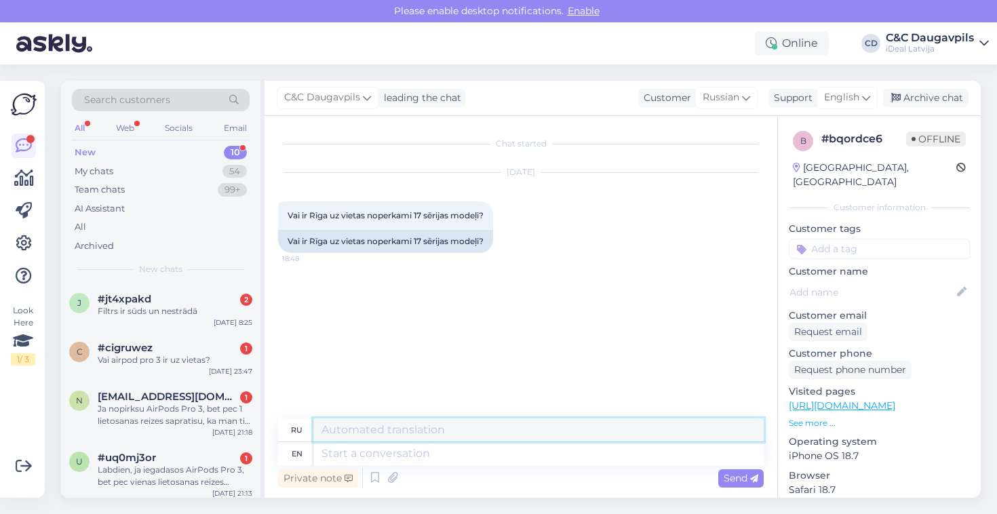
click at [437, 427] on textarea at bounding box center [538, 429] width 450 height 23
paste textarea "Здравствуйте! К сожалению, сейчас он недоступен в свободной продаже. Доставка о…"
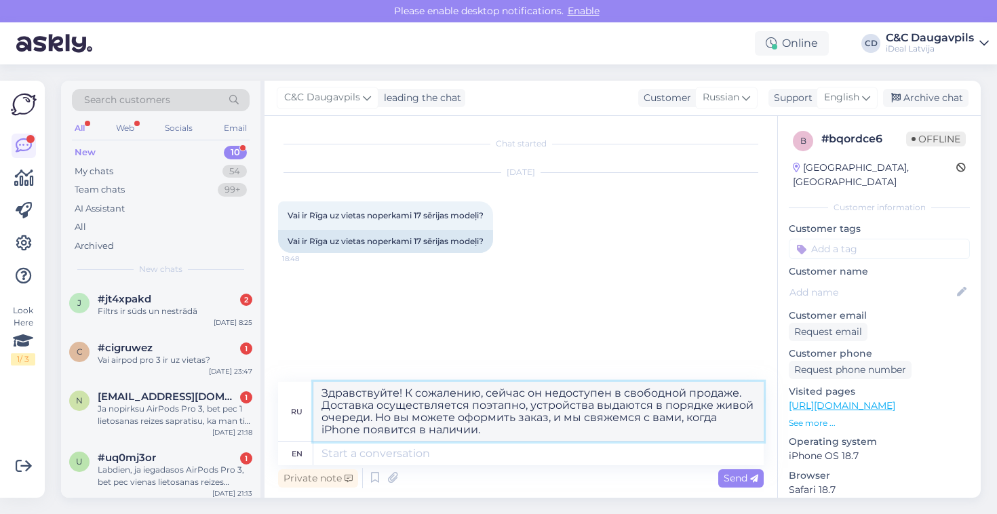
click at [727, 407] on textarea "Здравствуйте! К сожалению, сейчас он недоступен в свободной продаже. Доставка о…" at bounding box center [538, 412] width 450 height 60
type textarea "Здравствуйте! К сожалению, сейчас он недоступен в свободной продаже. Доставка о…"
click at [738, 481] on span "Send" at bounding box center [741, 478] width 35 height 12
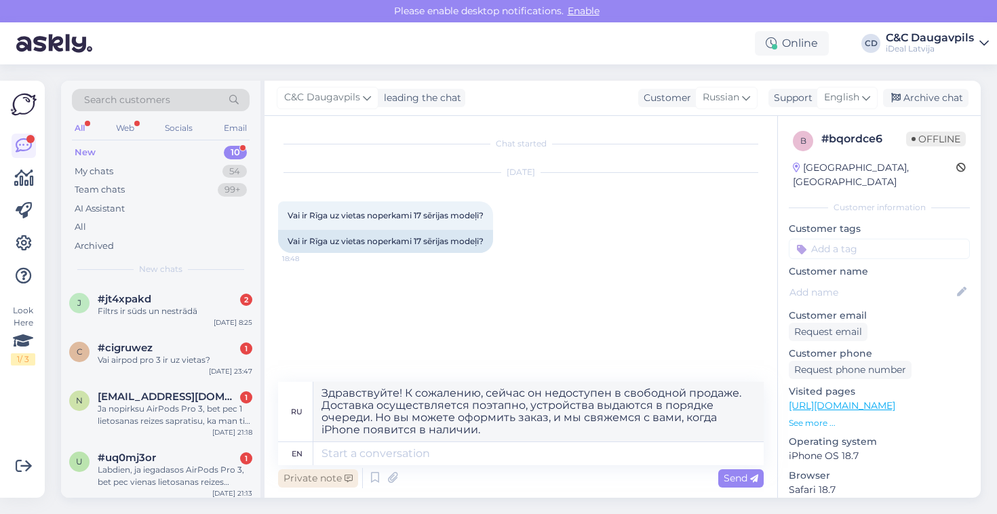
click at [338, 479] on div "Private note" at bounding box center [318, 478] width 80 height 18
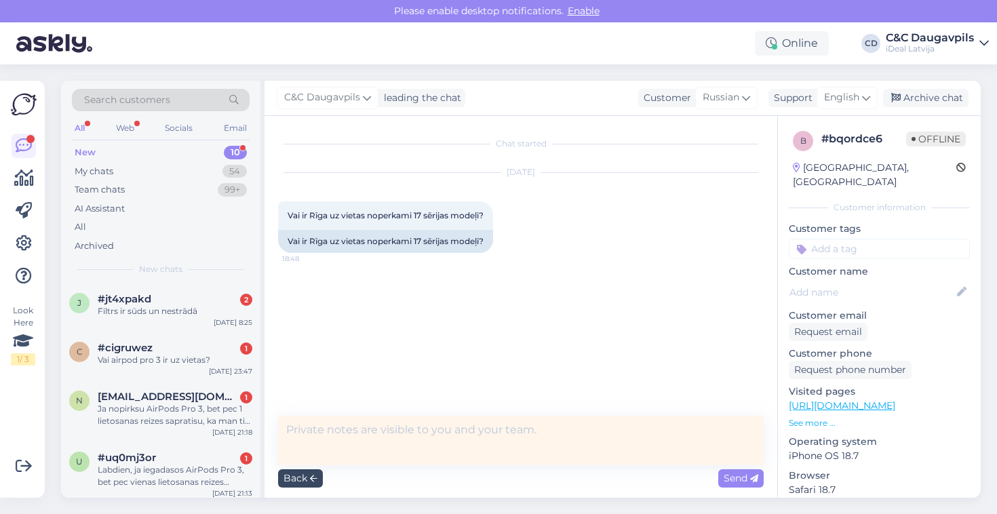
click at [316, 479] on icon at bounding box center [313, 479] width 7 height 8
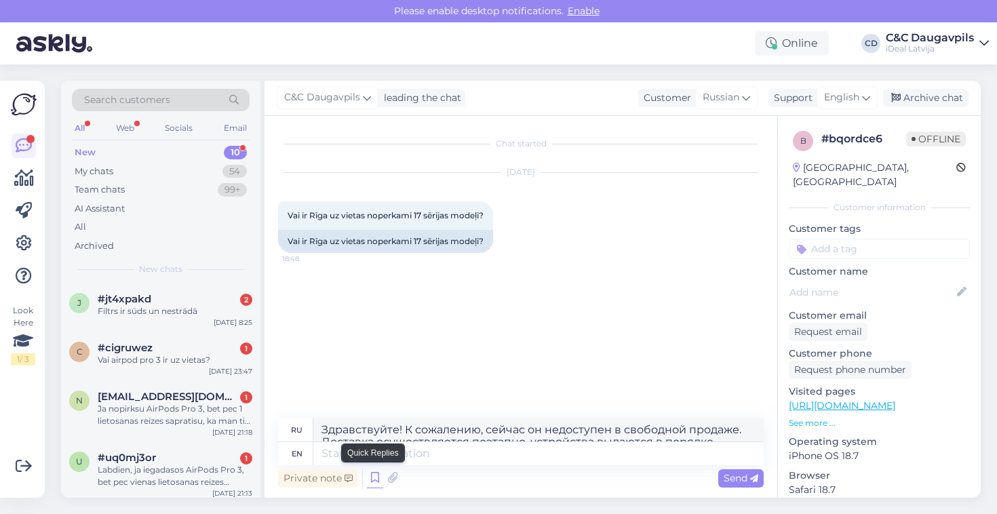
click at [374, 477] on icon at bounding box center [375, 478] width 16 height 20
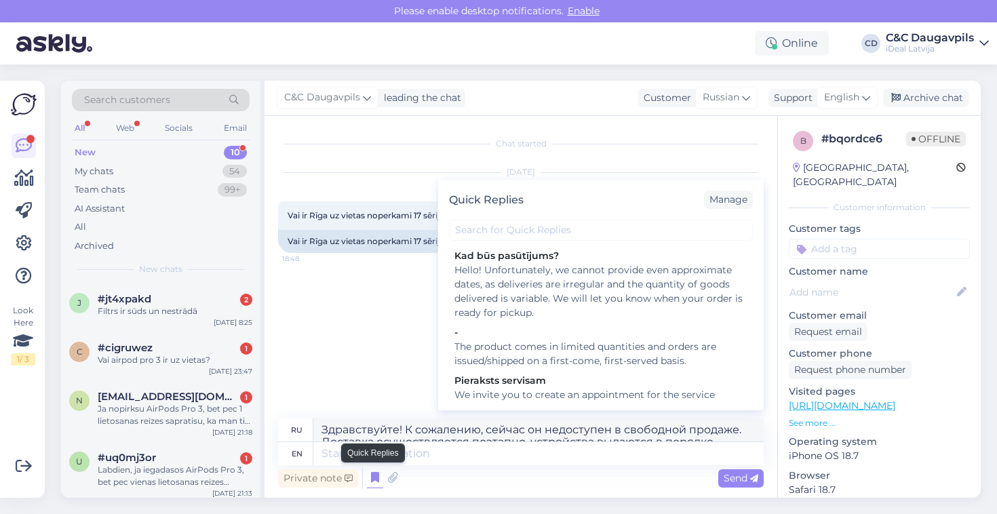
click at [374, 477] on icon at bounding box center [375, 478] width 16 height 20
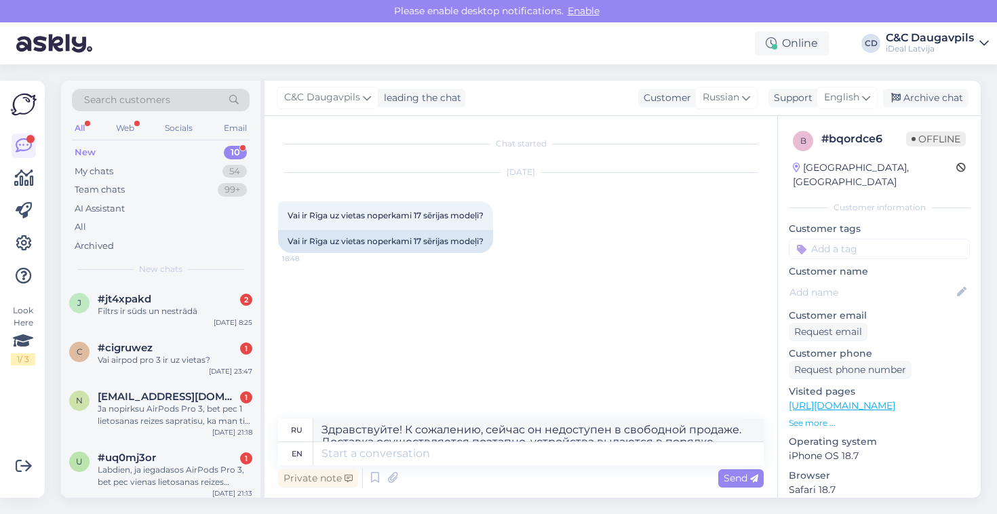
click at [989, 43] on div "Online CD C&C Daugavpils iDeal [GEOGRAPHIC_DATA]" at bounding box center [498, 43] width 997 height 42
click at [984, 42] on icon at bounding box center [983, 43] width 9 height 11
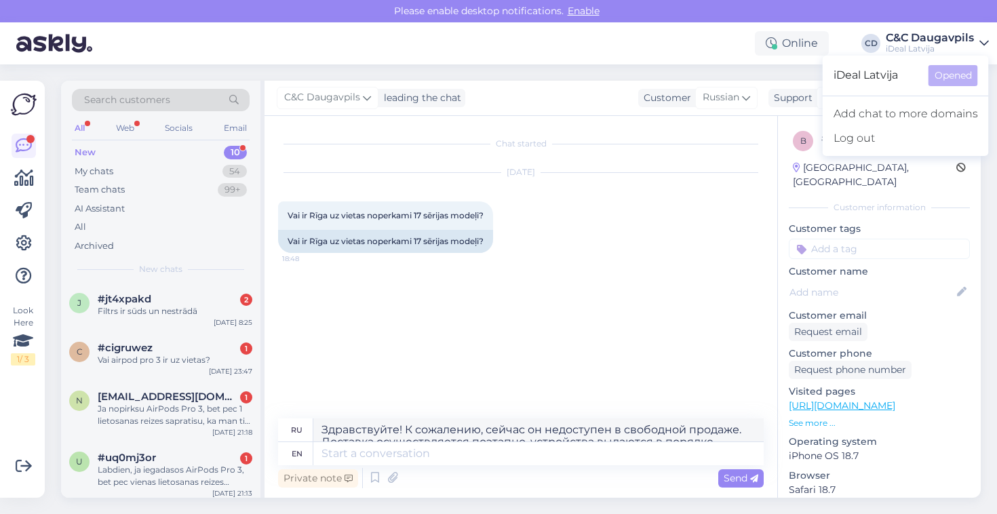
click at [654, 206] on div "[DATE] Vai ir [GEOGRAPHIC_DATA] uz vietas noperkami 17 sērijas modeļi? 18:48 Va…" at bounding box center [521, 213] width 486 height 110
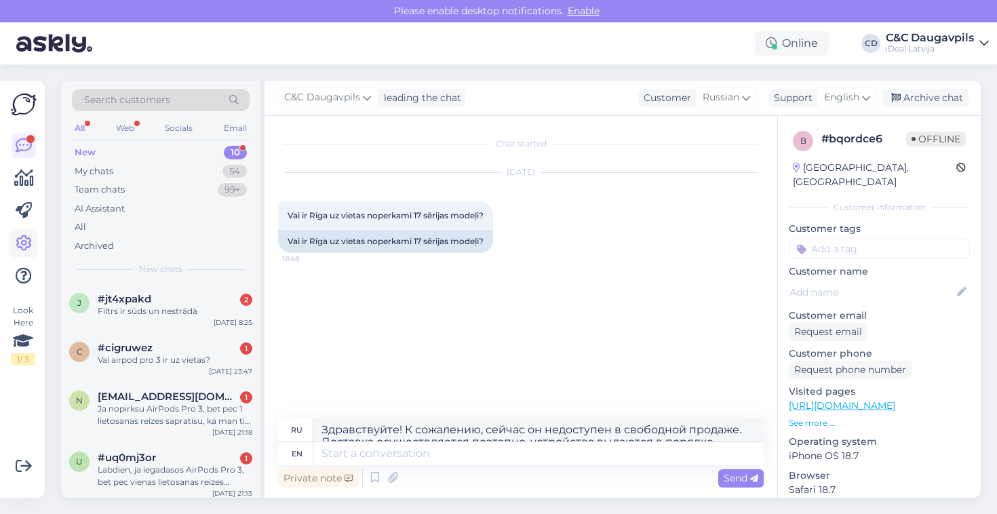
click at [28, 243] on icon at bounding box center [24, 243] width 16 height 16
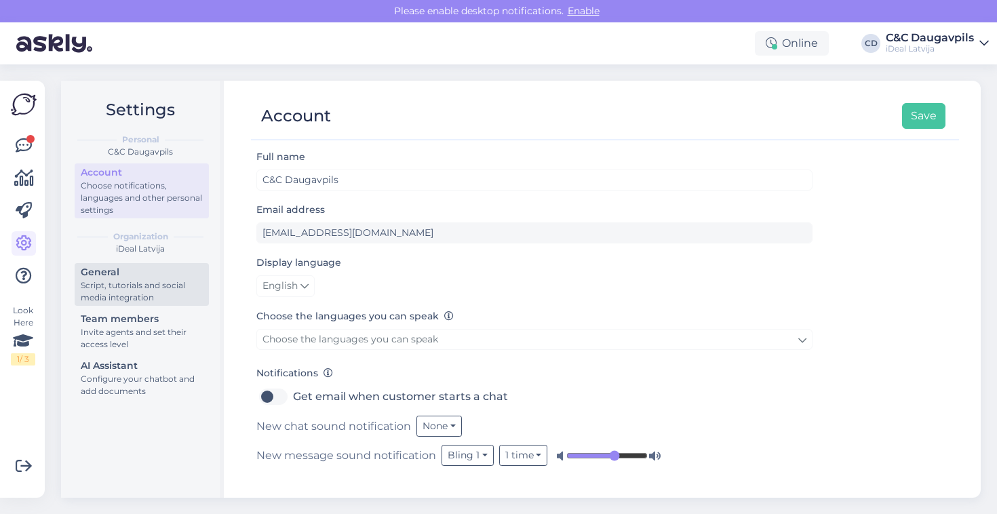
click at [146, 288] on div "Script, tutorials and social media integration" at bounding box center [142, 291] width 122 height 24
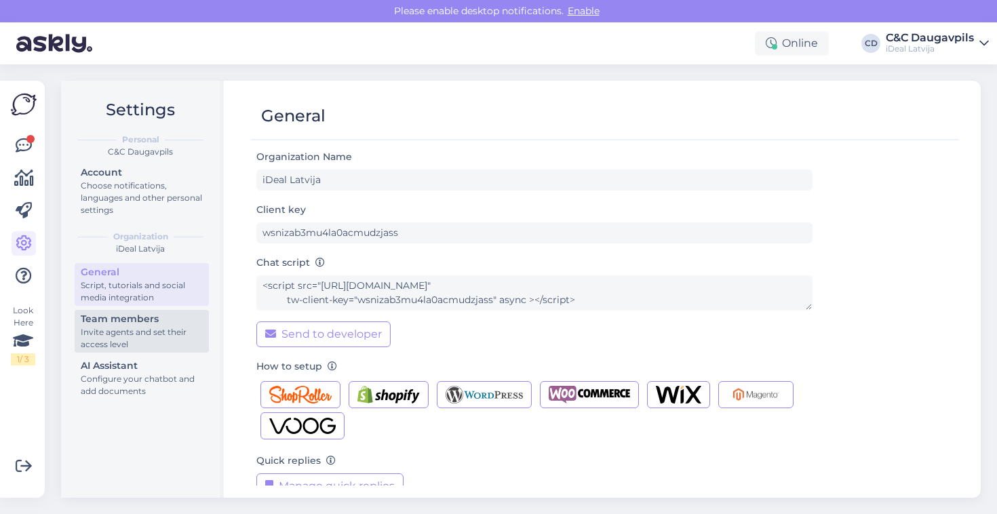
click at [139, 328] on div "Invite agents and set their access level" at bounding box center [142, 338] width 122 height 24
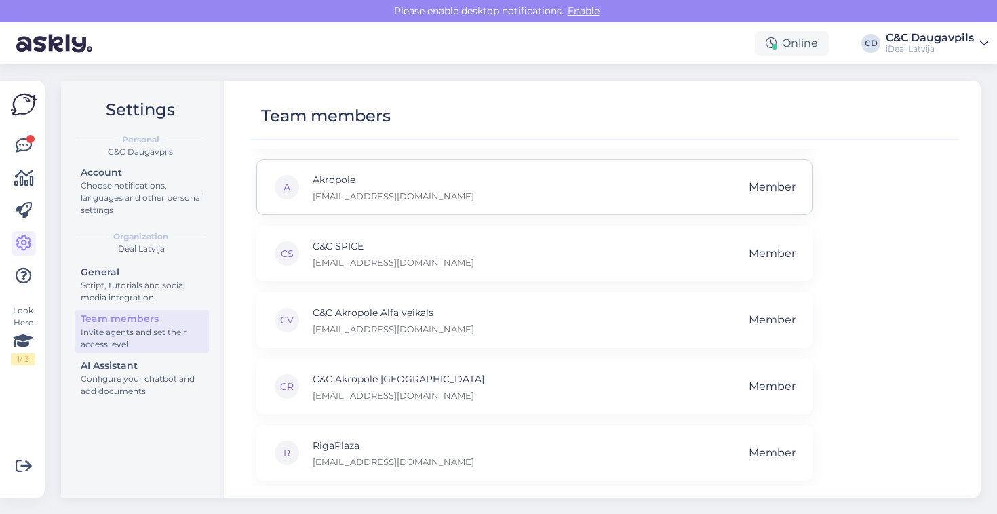
scroll to position [130, 0]
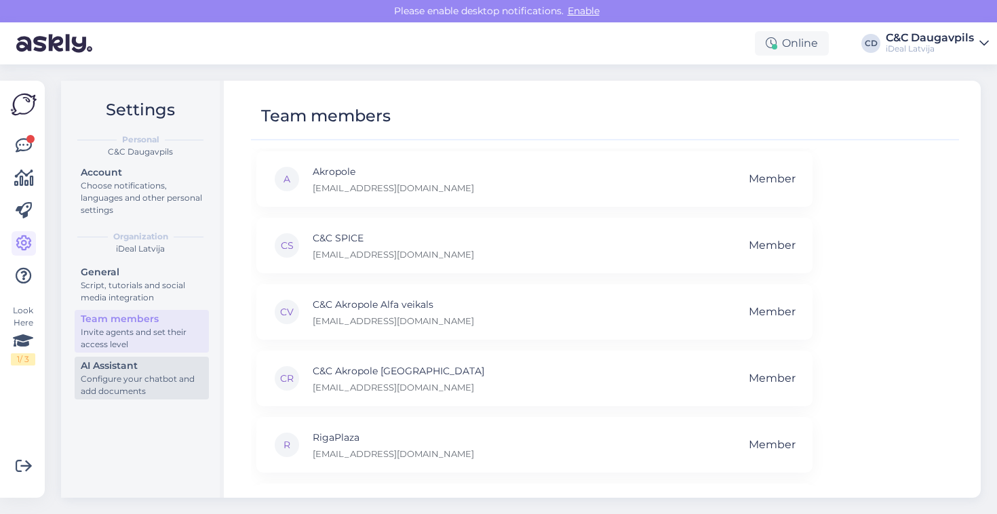
click at [148, 389] on div "Configure your chatbot and add documents" at bounding box center [142, 385] width 122 height 24
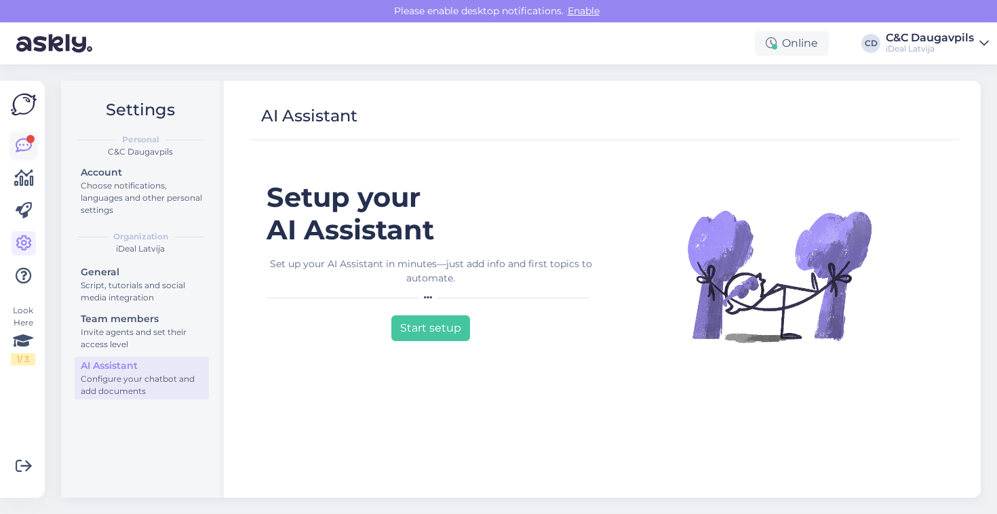
click at [31, 148] on icon at bounding box center [24, 146] width 16 height 16
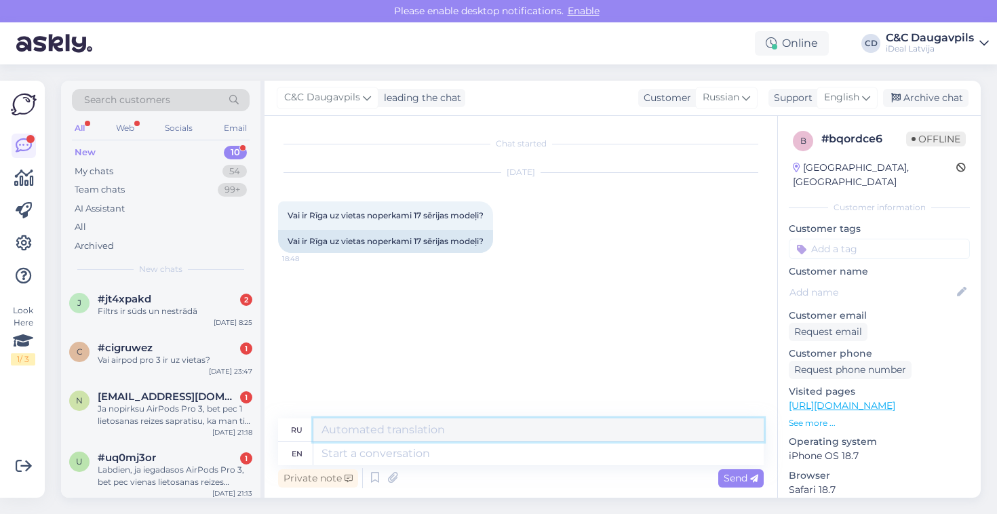
click at [448, 431] on textarea at bounding box center [538, 429] width 450 height 23
paste textarea "Здравствуйте! К сожалению, сейчас он недоступен в свободной продаже. Доставка о…"
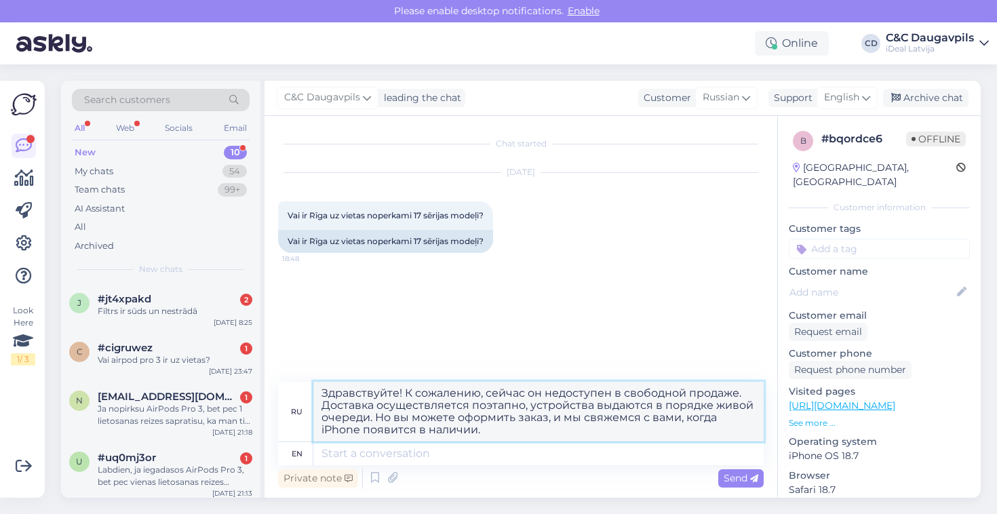
click at [740, 409] on textarea "Здравствуйте! К сожалению, сейчас он недоступен в свободной продаже. Доставка о…" at bounding box center [538, 412] width 450 height 60
type textarea "Здравствуйте! К сожалению, сейчас он недоступен в свободной продаже. Доставка о…"
click at [349, 452] on textarea at bounding box center [538, 453] width 450 height 23
paste textarea "Hello! Unfortunately, this iPhone is currently unavailable for purchase. Delive…"
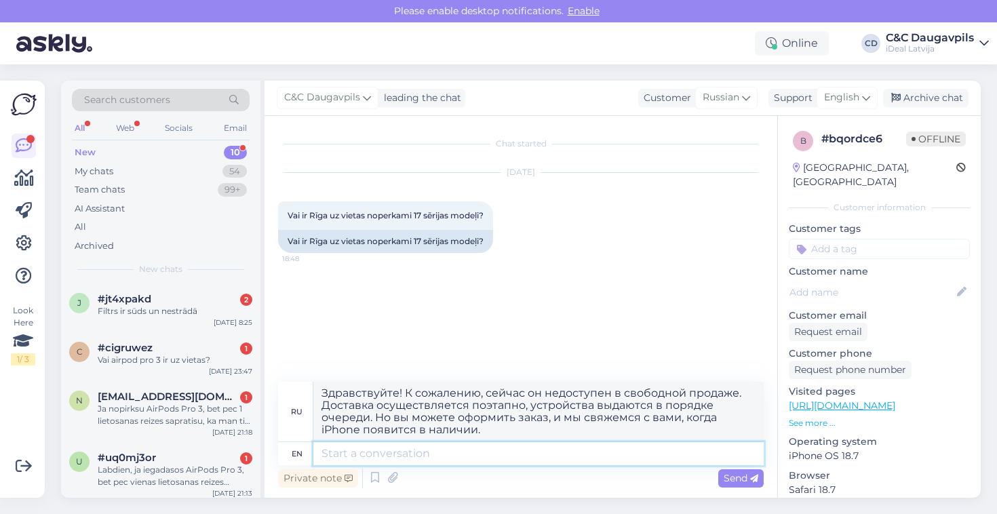
type textarea "Hello! Unfortunately, this iPhone is currently unavailable for purchase. Delive…"
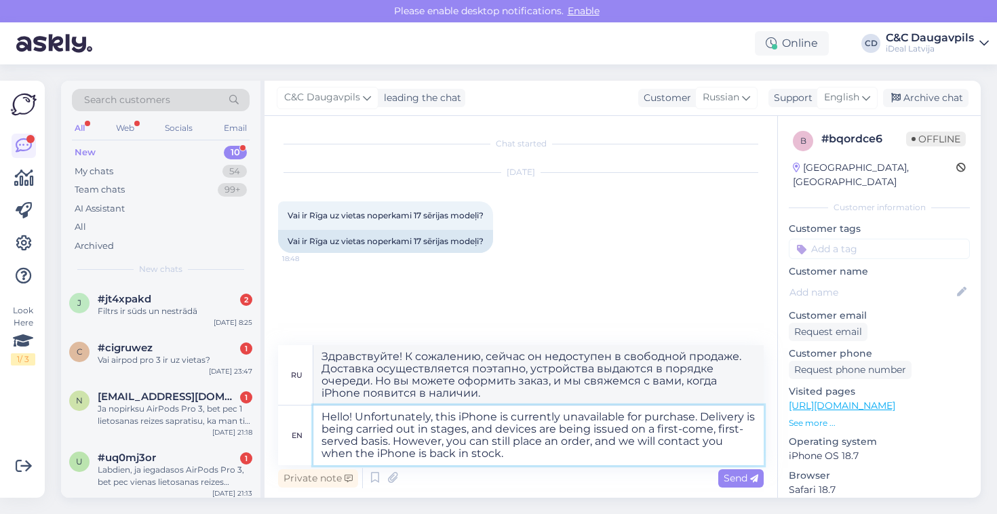
type textarea "Здравствуйте! К сожалению, этот iPhone сейчас недоступен для покупки. Доставка …"
type textarea "Hello! Unfortunately, this iPhone is currently unavailable for purchase. Delive…"
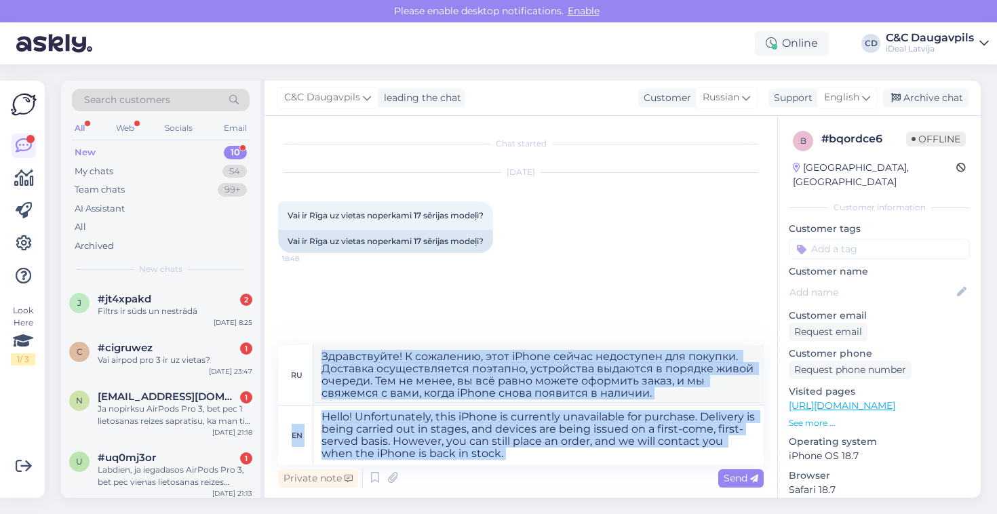
drag, startPoint x: 744, startPoint y: 479, endPoint x: 654, endPoint y: 388, distance: 128.0
click at [654, 388] on div "ru Здравствуйте! К сожалению, этот iPhone сейчас недоступен для покупки. Достав…" at bounding box center [521, 418] width 486 height 146
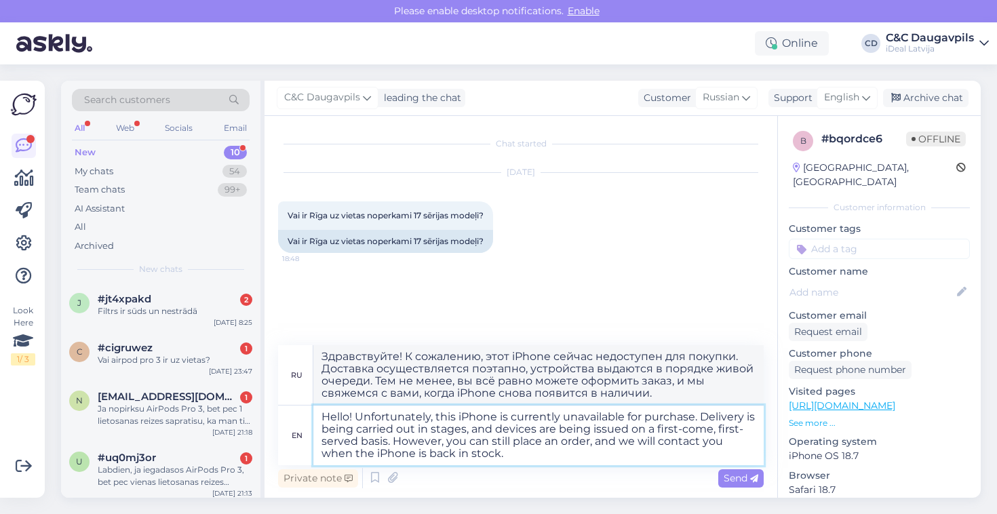
click at [635, 439] on textarea "Hello! Unfortunately, this iPhone is currently unavailable for purchase. Delive…" at bounding box center [538, 436] width 450 height 60
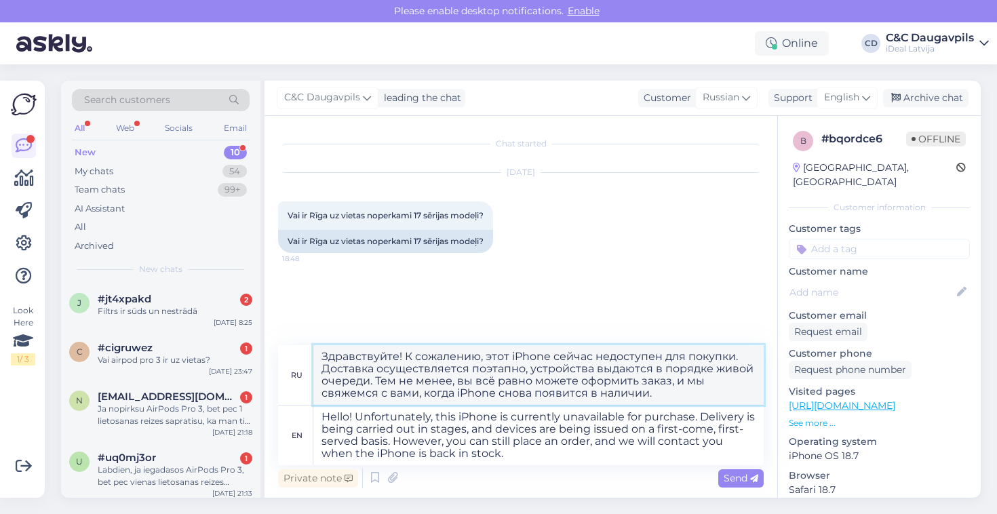
click at [751, 371] on textarea "Здравствуйте! К сожалению, этот iPhone сейчас недоступен для покупки. Доставка …" at bounding box center [538, 375] width 450 height 60
type textarea "Здравствуйте! К сожалению, этот iPhone сейчас недоступен для покупки. Доставка …"
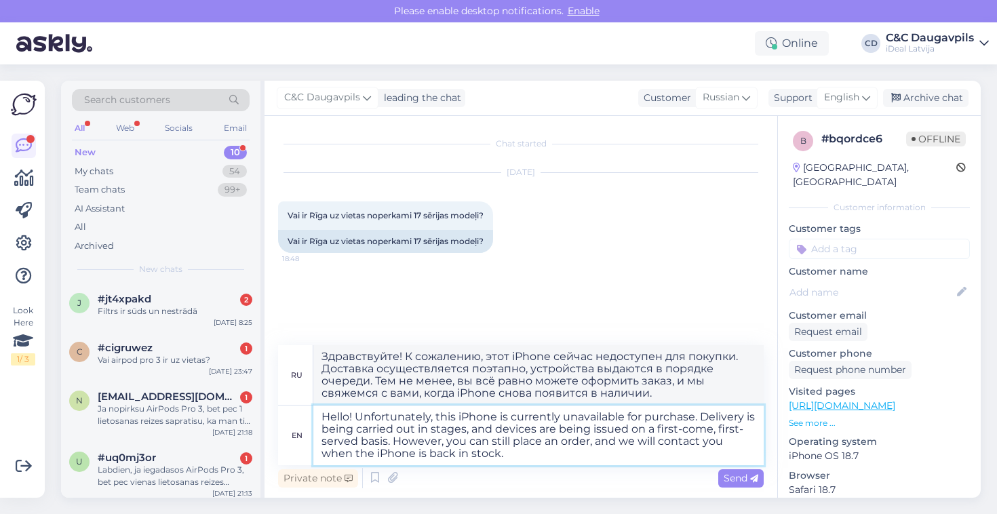
click at [551, 435] on textarea "Hello! Unfortunately, this iPhone is currently unavailable for purchase. Delive…" at bounding box center [538, 436] width 450 height 60
drag, startPoint x: 477, startPoint y: 431, endPoint x: 386, endPoint y: 439, distance: 91.3
click at [386, 439] on textarea "Hello! Unfortunately, this iPhone is currently unavailable for purchase. Delive…" at bounding box center [538, 436] width 450 height 60
type textarea "Hello! Unfortunately, this iPhone is currently unavailable for purchase. Delive…"
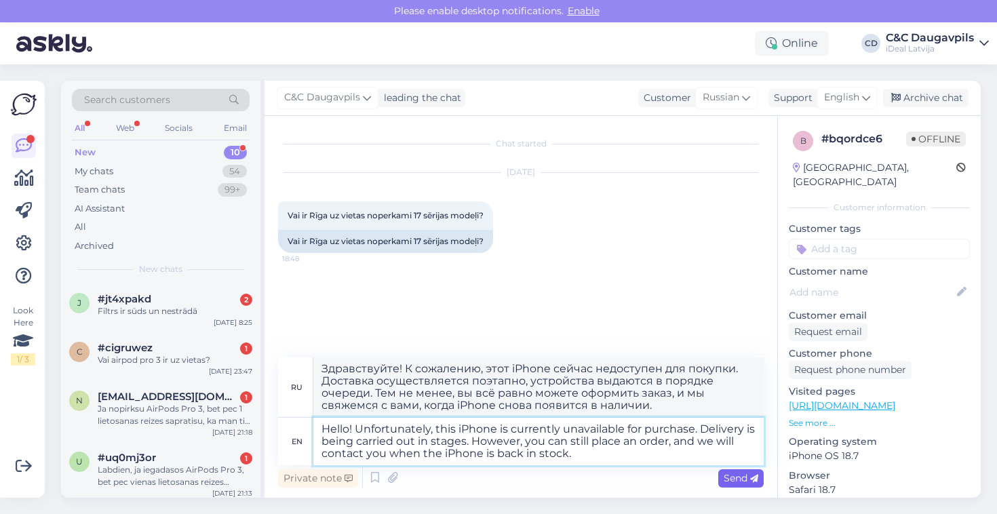
type textarea "Здравствуйте! К сожалению, этот iPhone сейчас недоступен для покупки. Доставка …"
type textarea "Hello! Unfortunately, this iPhone is currently unavailable for purchase. Delive…"
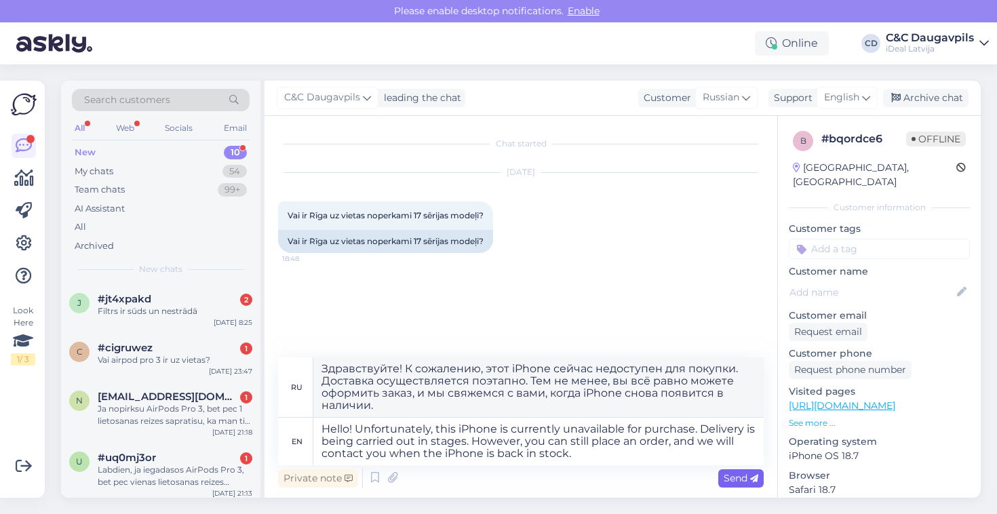
click at [744, 475] on span "Send" at bounding box center [741, 478] width 35 height 12
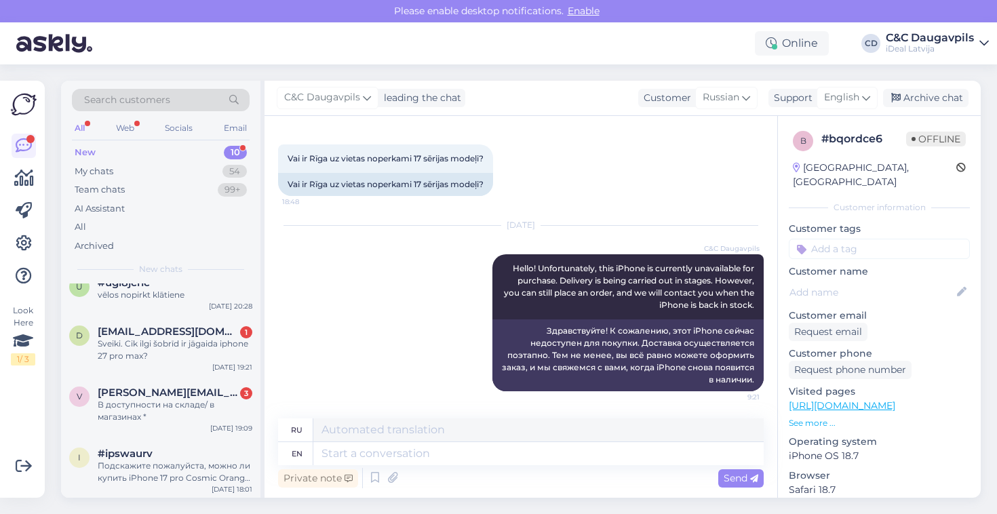
scroll to position [357, 0]
click at [155, 402] on div "В доступности на складе/ в магазинах *" at bounding box center [175, 411] width 155 height 24
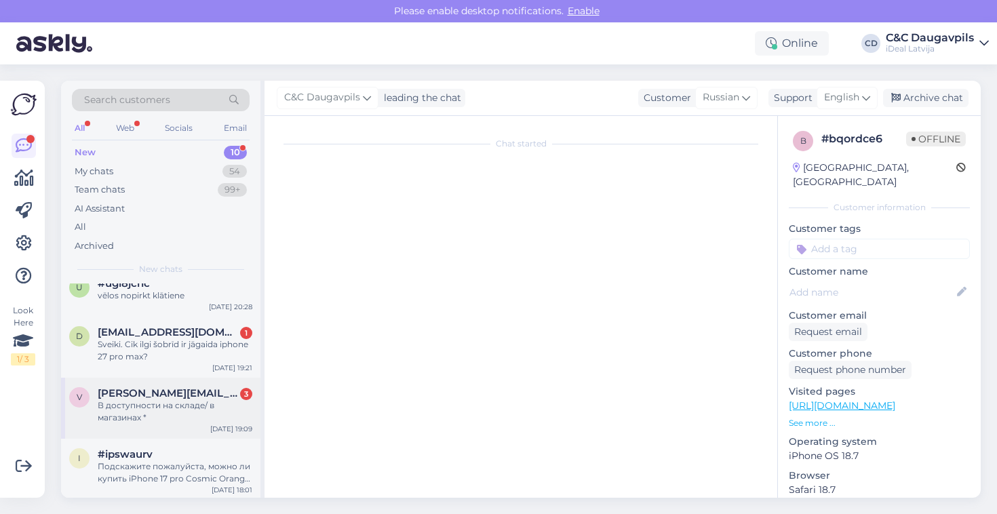
scroll to position [0, 0]
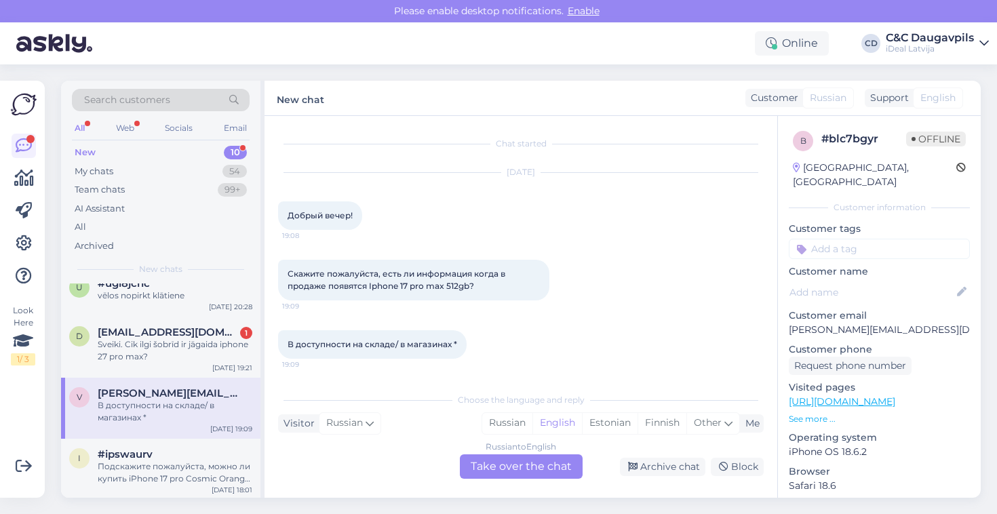
click at [507, 469] on div "Russian to English Take over the chat" at bounding box center [521, 466] width 123 height 24
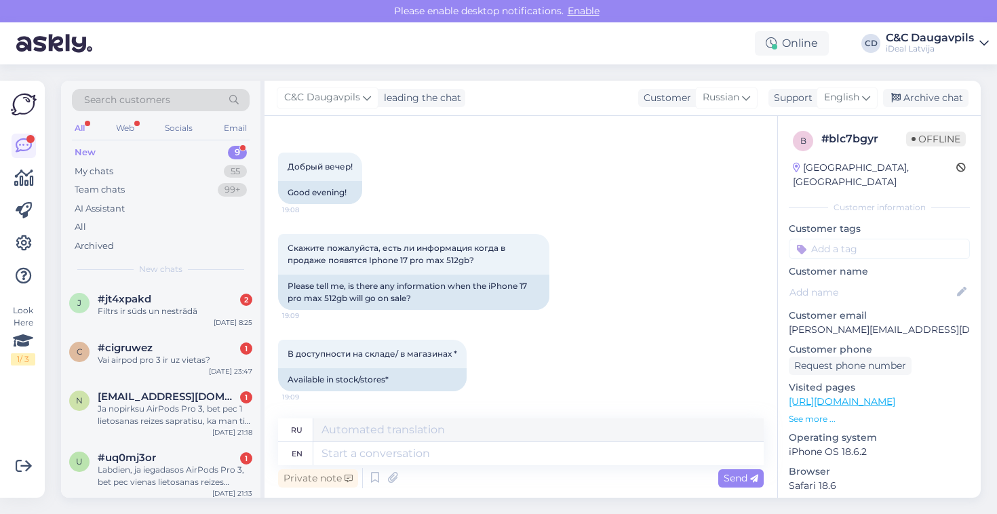
scroll to position [49, 0]
click at [399, 450] on textarea at bounding box center [538, 453] width 450 height 23
paste textarea "Hello! Unfortunately, this iPhone is currently unavailable for purchase. Delive…"
type textarea "Hello! Unfortunately, this iPhone is currently unavailable for purchase. Delive…"
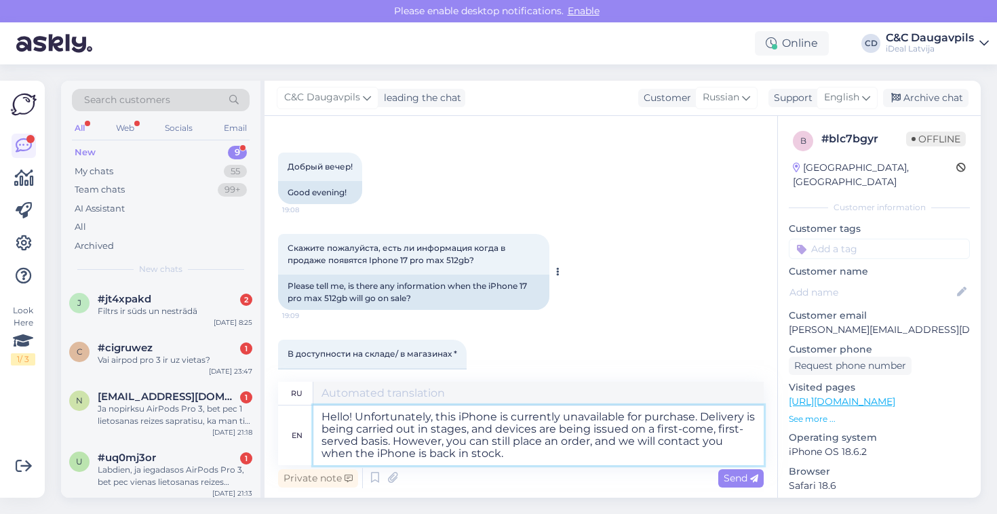
type textarea "Здравствуйте! К сожалению, этот iPhone сейчас недоступен для покупки. Доставка …"
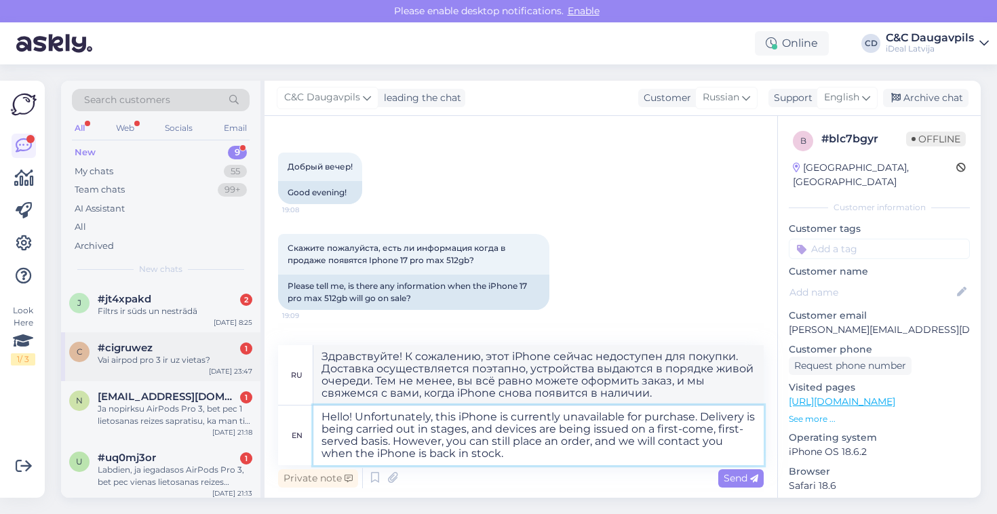
drag, startPoint x: 520, startPoint y: 453, endPoint x: 170, endPoint y: 332, distance: 370.2
click at [170, 332] on div "Search customers All Web Socials Email New 9 My chats 55 Team chats 99+ AI Assi…" at bounding box center [521, 289] width 920 height 417
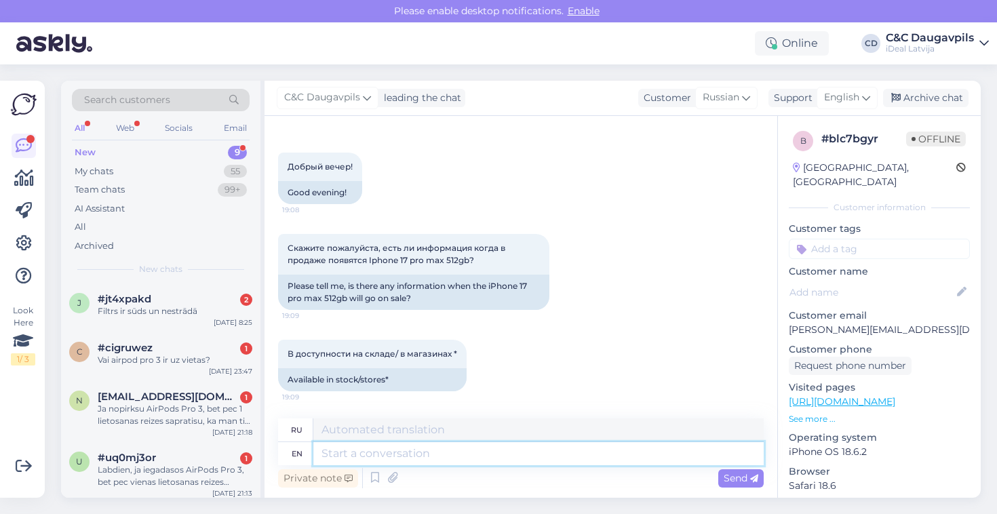
paste textarea "Unfortunately, we cannot give an exact date at this time, as deliveries are lim…"
type textarea "Unfortunately, we cannot give an exact date at this time, as deliveries are lim…"
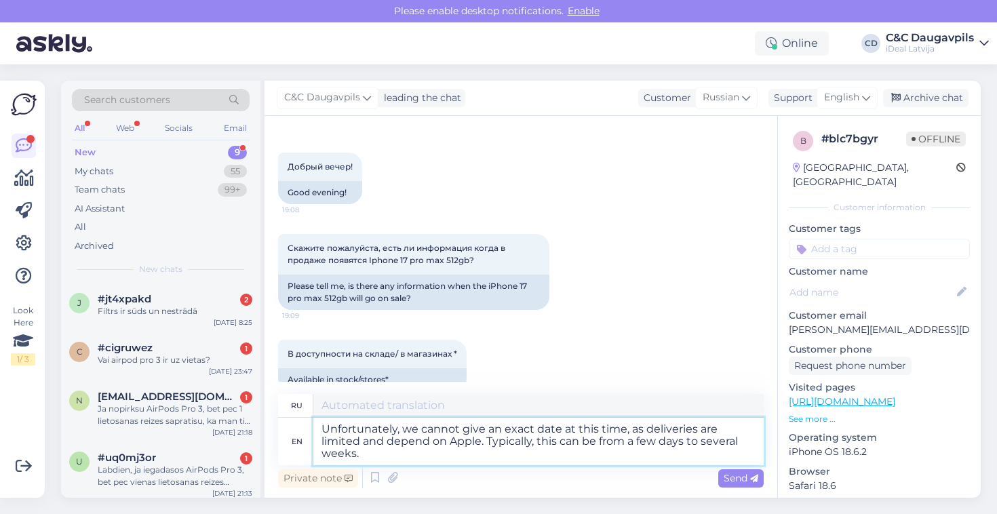
type textarea "К сожалению, сейчас мы не можем назвать точную дату, поскольку поставки огранич…"
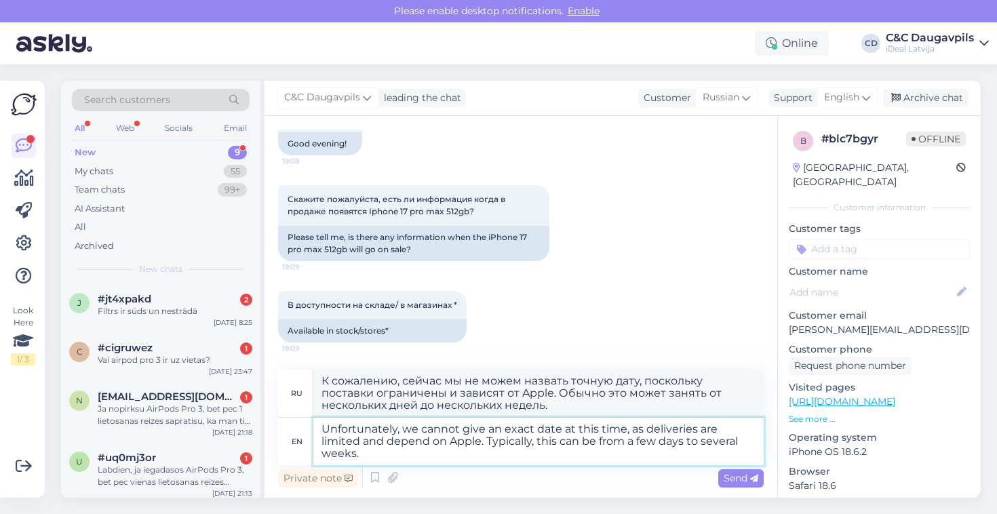
scroll to position [98, 0]
type textarea "Unfortunately, we cannot give an exact date at this time, as deliveries are lim…"
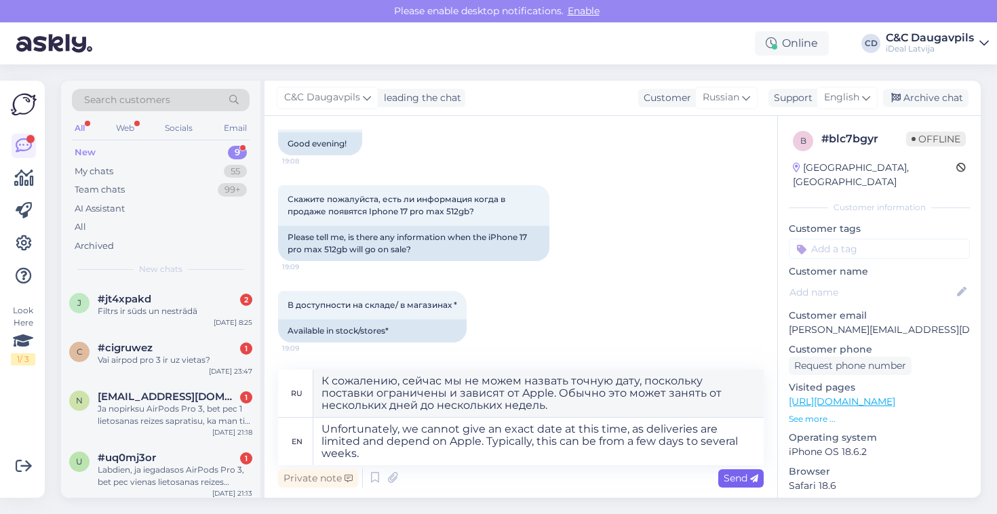
click at [739, 477] on span "Send" at bounding box center [741, 478] width 35 height 12
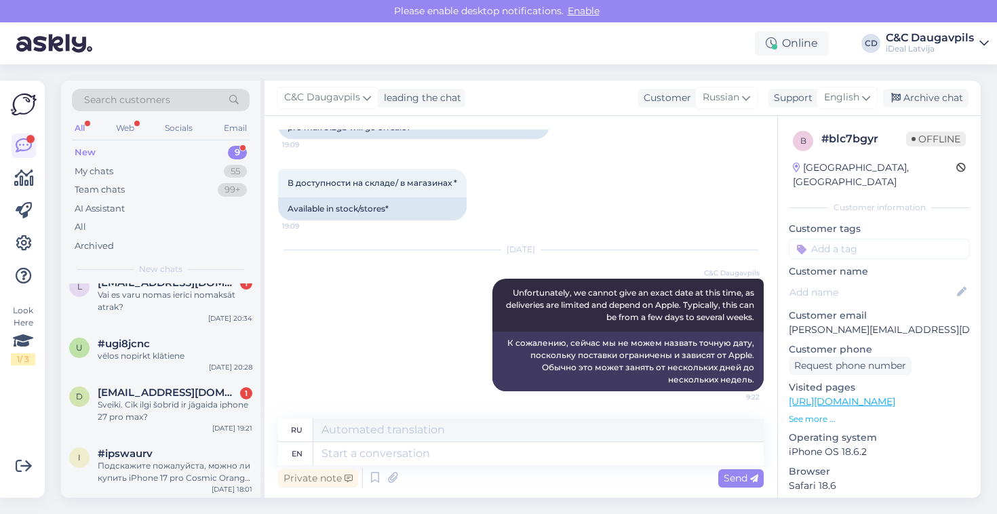
scroll to position [296, 0]
click at [178, 403] on div "Sveiki. Cik ilgi šobrīd ir jāgaida iphone 27 pro max?" at bounding box center [175, 411] width 155 height 24
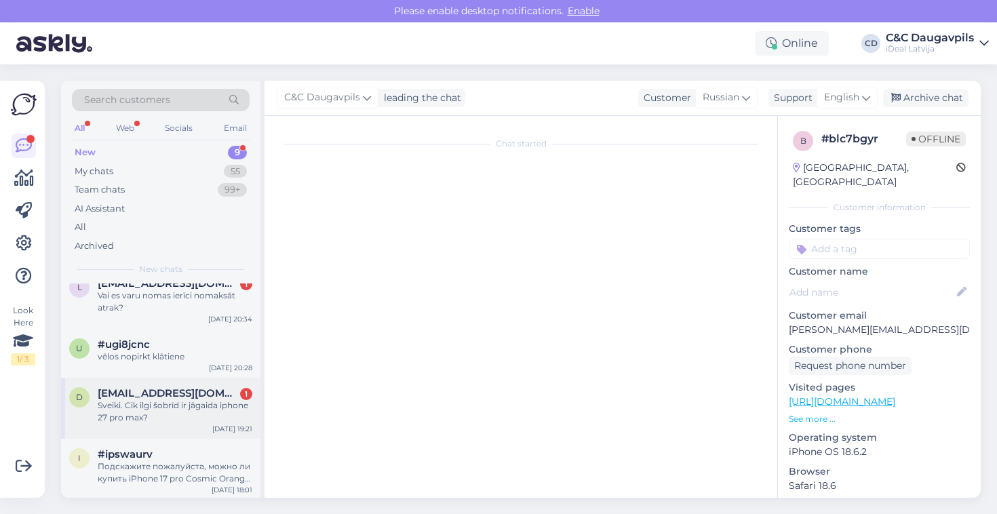
click at [178, 403] on div "Sveiki. Cik ilgi šobrīd ir jāgaida iphone 27 pro max?" at bounding box center [175, 411] width 155 height 24
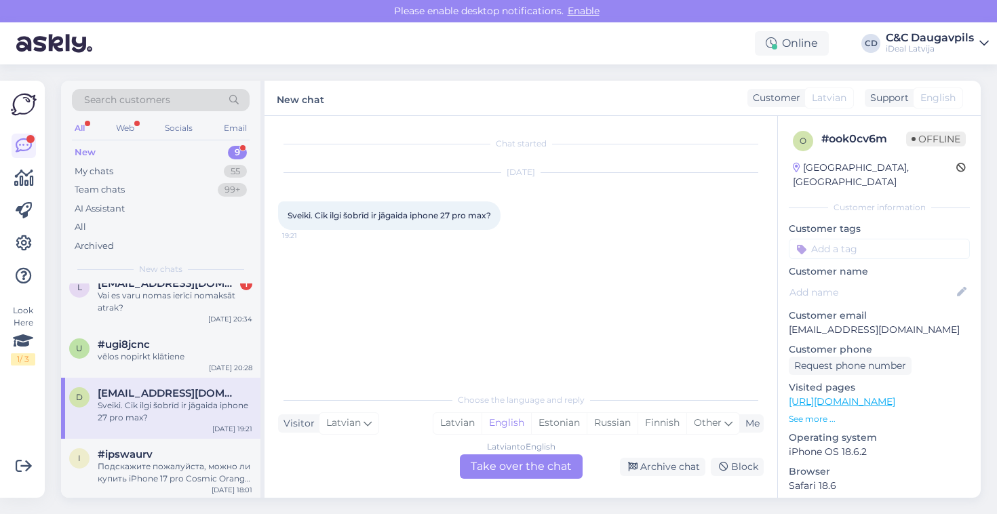
click at [512, 473] on div "Latvian to English Take over the chat" at bounding box center [521, 466] width 123 height 24
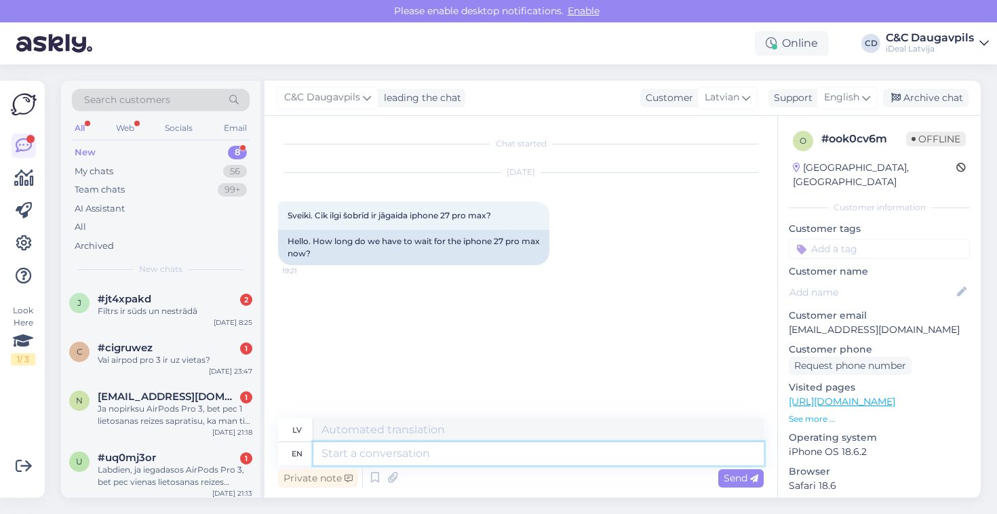
click at [407, 459] on textarea at bounding box center [538, 453] width 450 height 23
paste textarea "Unfortunately, we cannot give an exact date at this time, as deliveries are lim…"
type textarea "Unfortunately, we cannot give an exact date at this time, as deliveries are lim…"
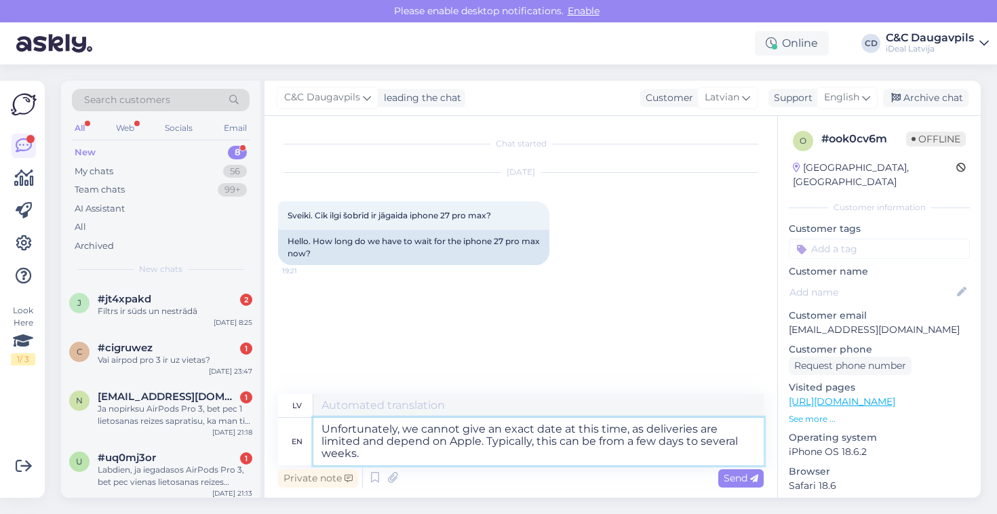
type textarea "Diemžēl šobrīd mēs nevaram norādīt precīzu datumu, jo piegādes ir ierobežotas u…"
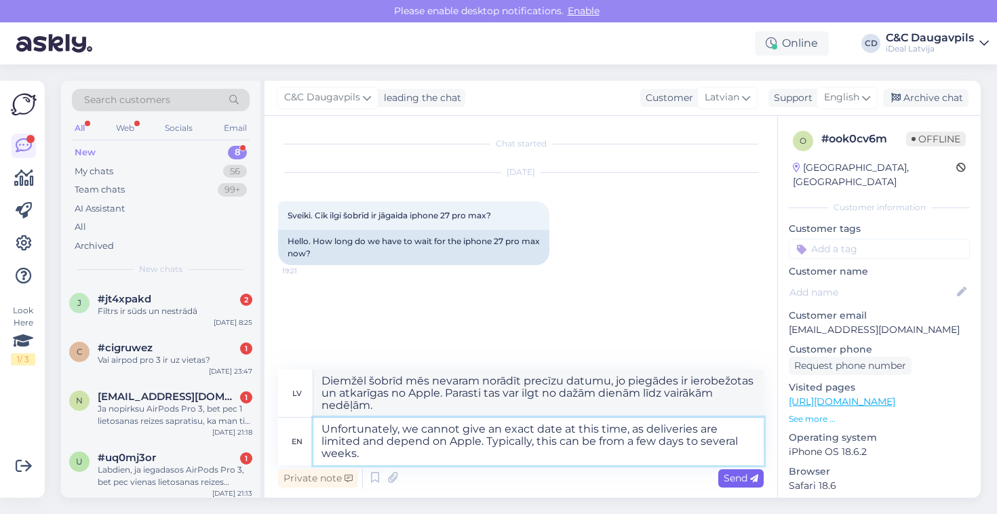
type textarea "Unfortunately, we cannot give an exact date at this time, as deliveries are lim…"
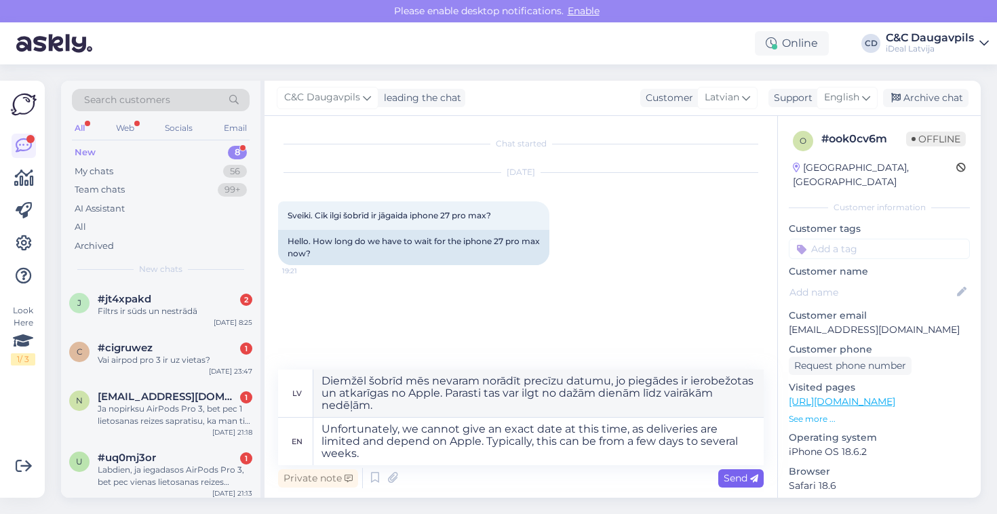
click at [735, 477] on span "Send" at bounding box center [741, 478] width 35 height 12
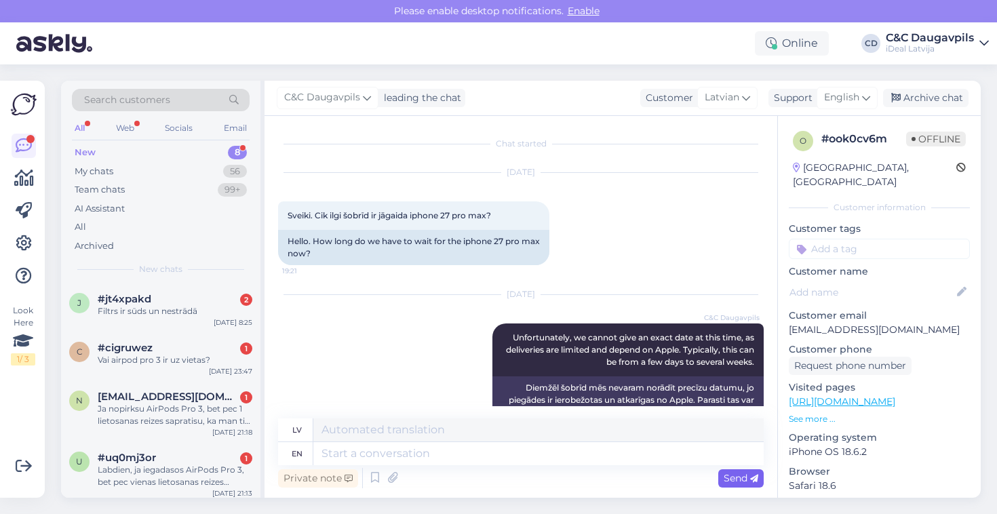
scroll to position [33, 0]
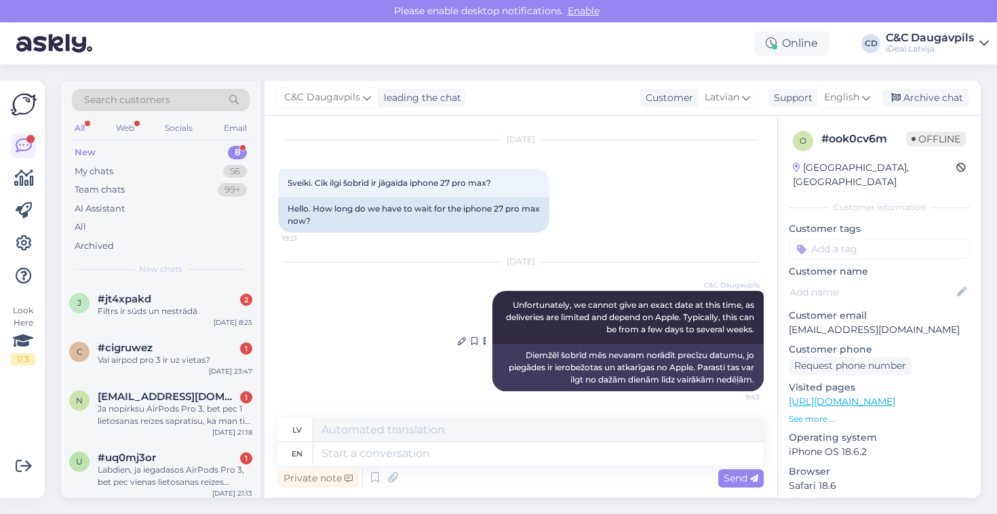
click at [483, 341] on icon at bounding box center [484, 341] width 3 height 8
click at [469, 361] on link "Report translation" at bounding box center [434, 363] width 107 height 18
click at [871, 100] on div "English" at bounding box center [847, 98] width 61 height 22
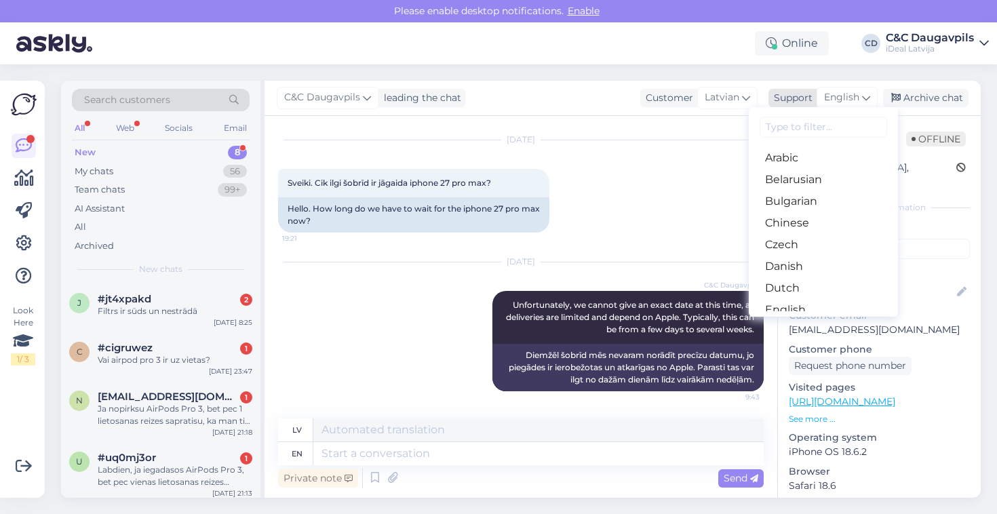
click at [808, 96] on div "Support" at bounding box center [790, 98] width 44 height 14
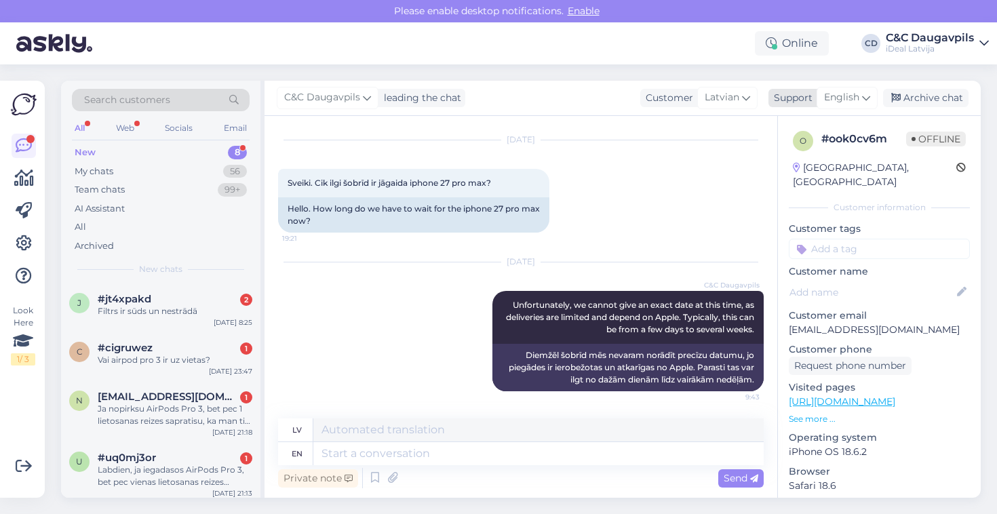
click at [806, 96] on div "Support" at bounding box center [790, 98] width 44 height 14
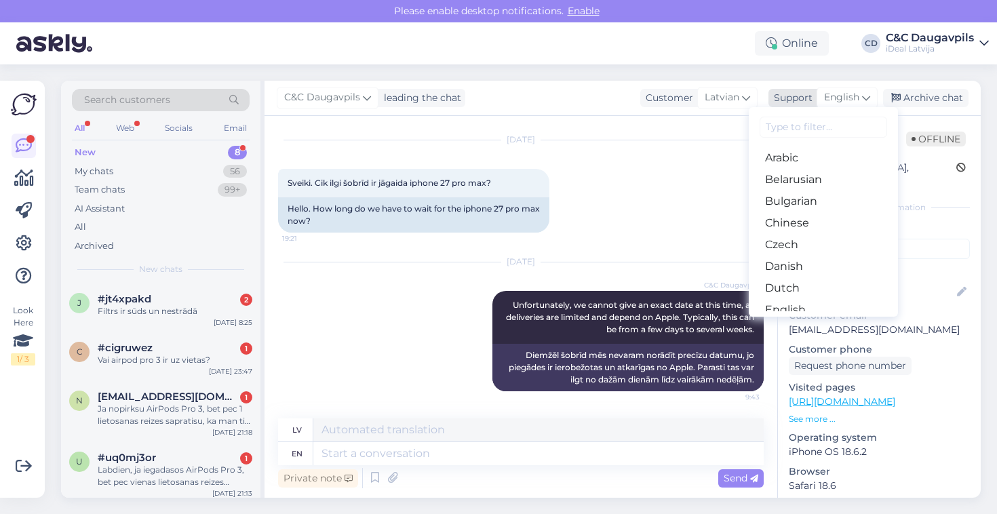
scroll to position [0, 0]
click at [800, 79] on div "Search customers All Web Socials Email New 8 My chats 56 Team chats 99+ AI Assi…" at bounding box center [525, 289] width 944 height 450
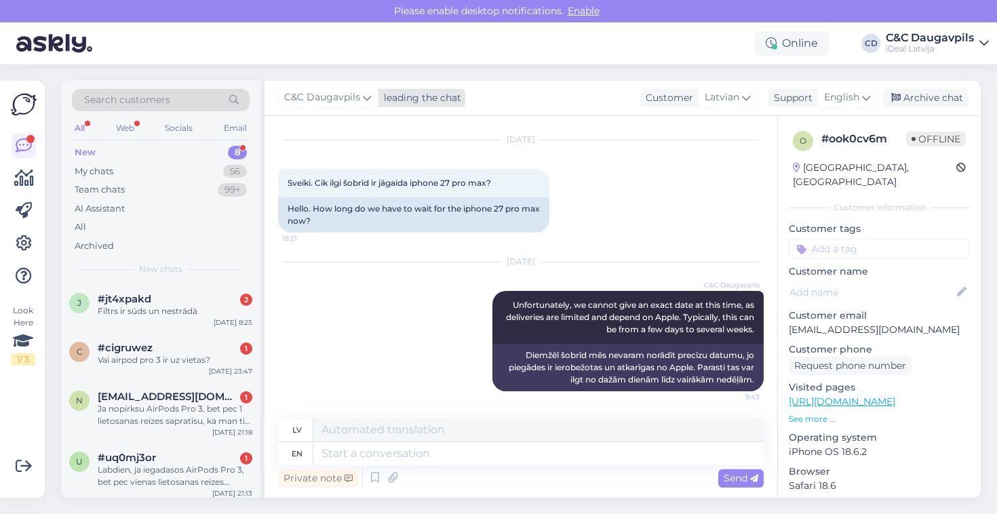
click at [417, 101] on div "leading the chat" at bounding box center [419, 98] width 83 height 14
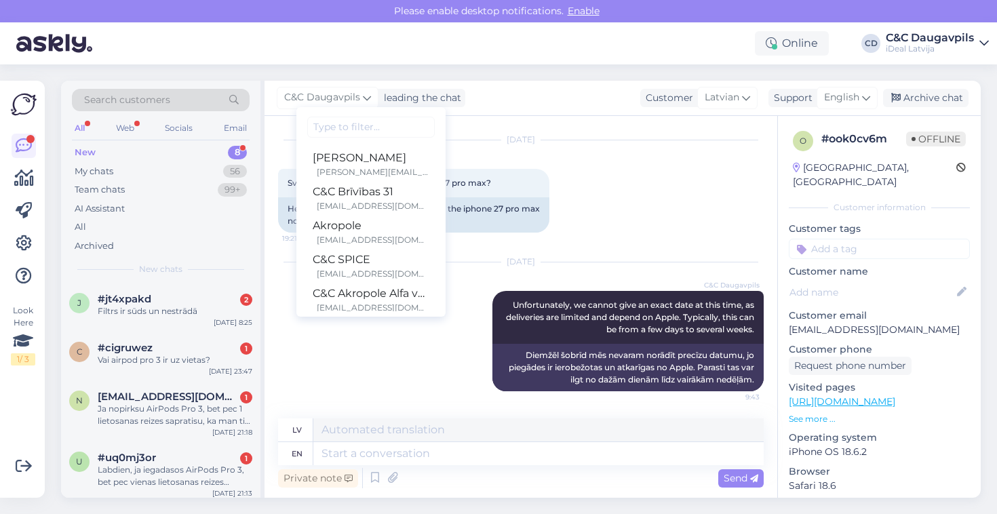
click at [507, 61] on div "Online CD C&C Daugavpils iDeal [GEOGRAPHIC_DATA]" at bounding box center [498, 43] width 997 height 42
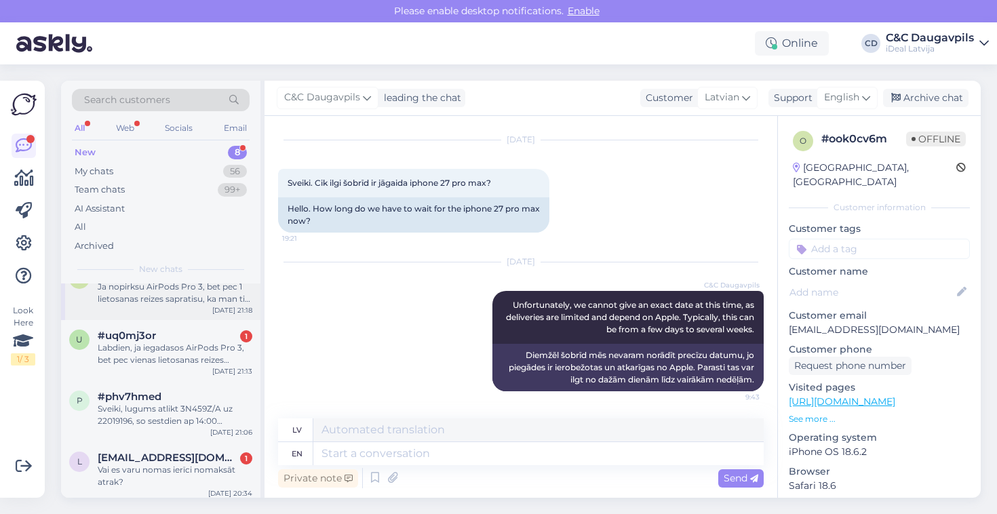
scroll to position [125, 0]
click at [25, 151] on icon at bounding box center [24, 146] width 16 height 16
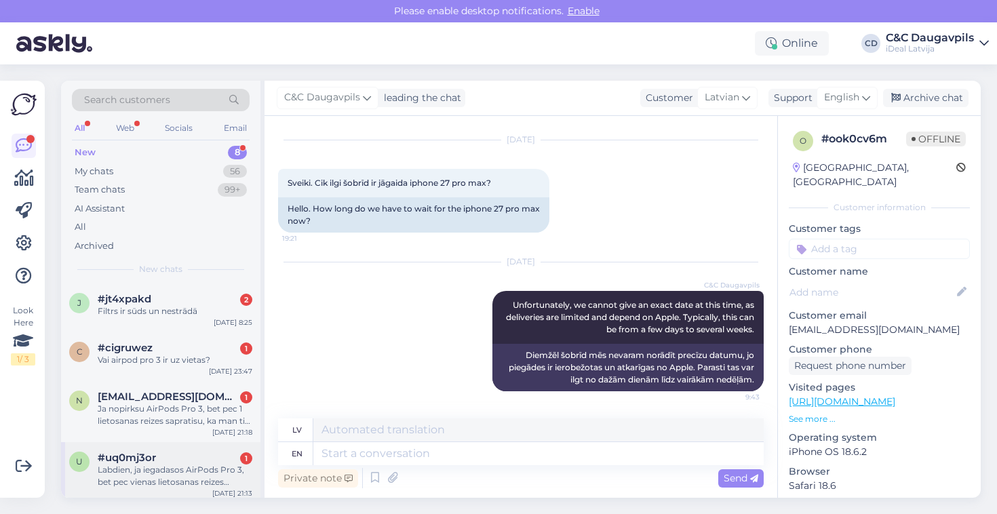
scroll to position [0, 0]
